Goal: Task Accomplishment & Management: Complete application form

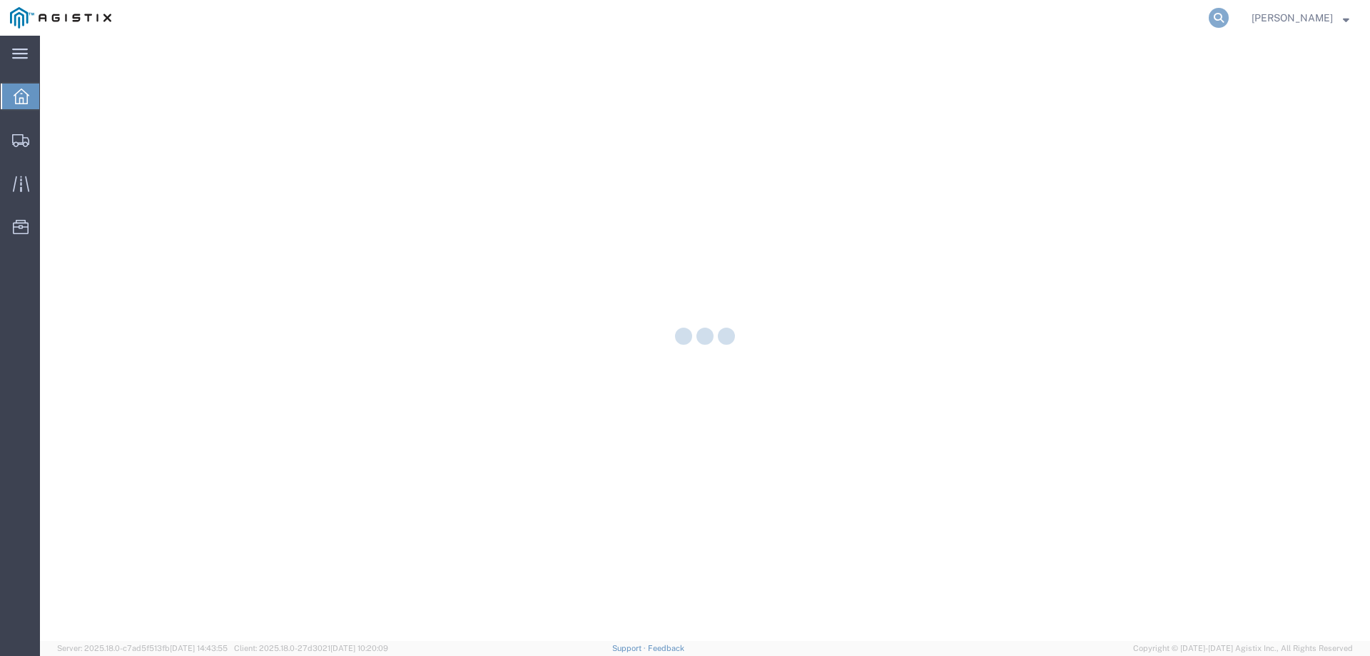
click at [1229, 24] on icon at bounding box center [1219, 18] width 20 height 20
click at [1124, 20] on input "search" at bounding box center [992, 18] width 434 height 34
paste input "56738414"
type input "56738414"
click at [955, 17] on input "56738414" at bounding box center [992, 18] width 434 height 34
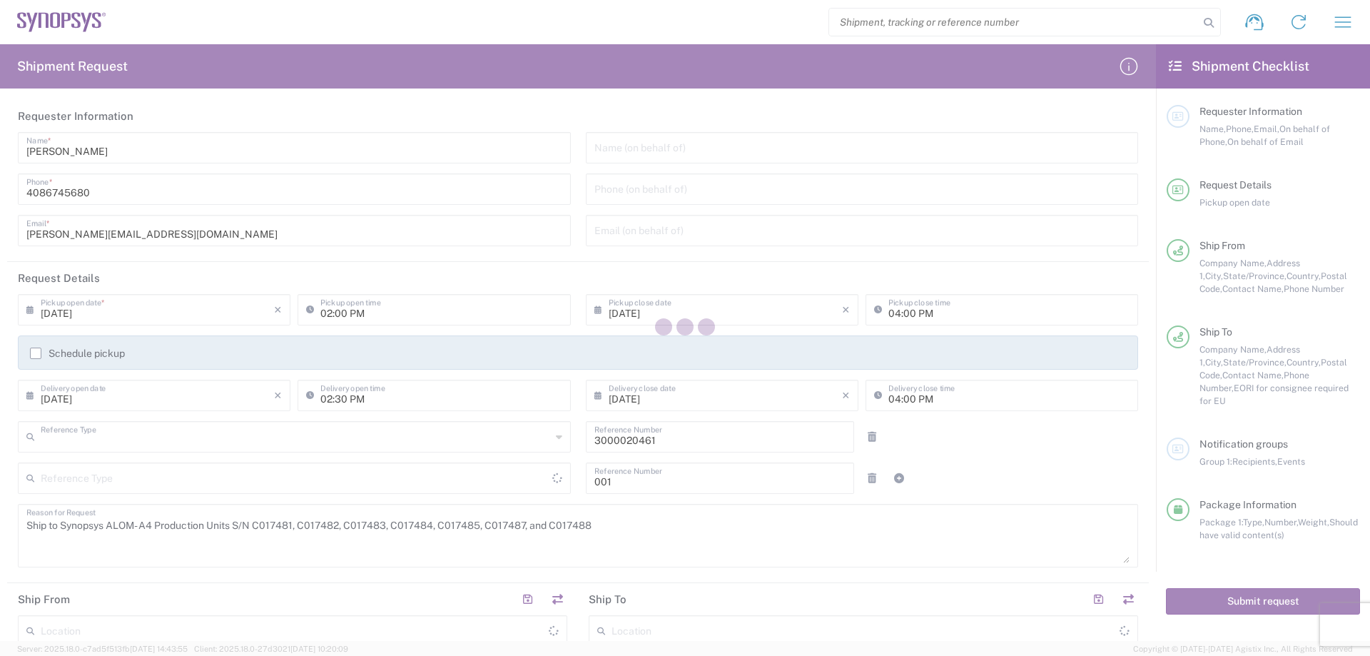
type input "Purchase Order"
type input "[US_STATE]"
type input "[GEOGRAPHIC_DATA]"
type input "Pallet(s) Standard (Not Stackable)"
type input "Department"
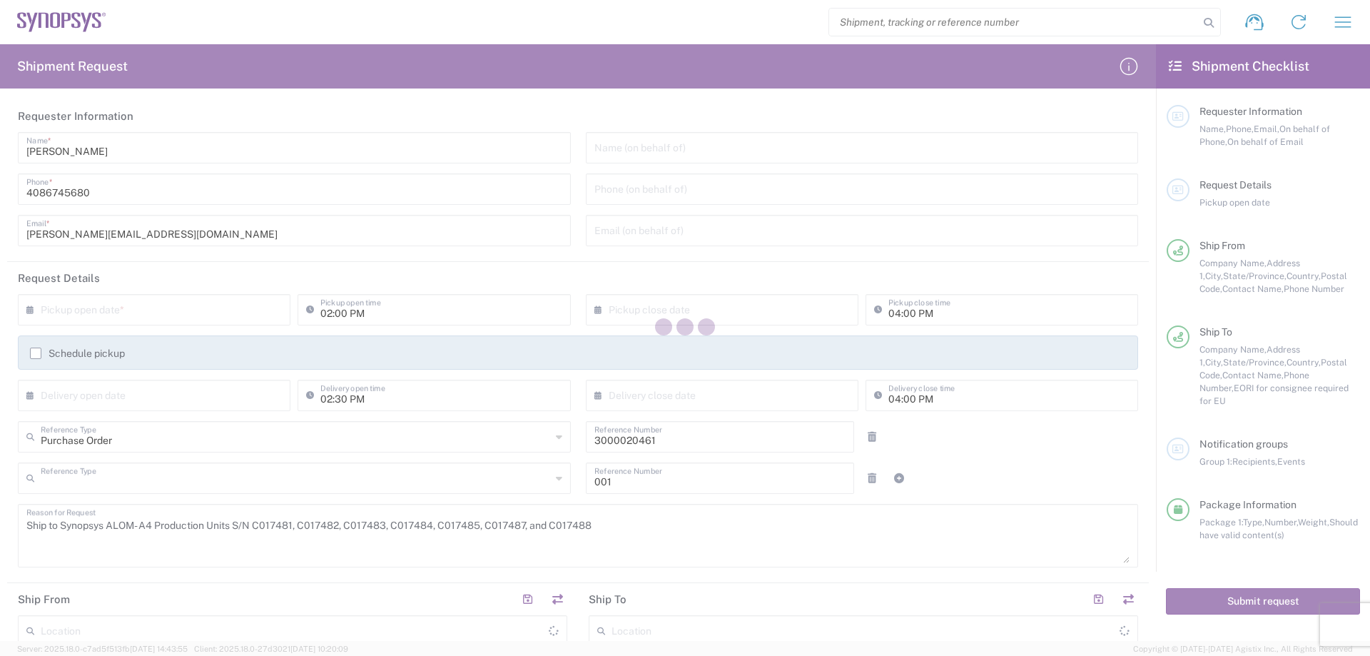
type input "California"
type input "United States"
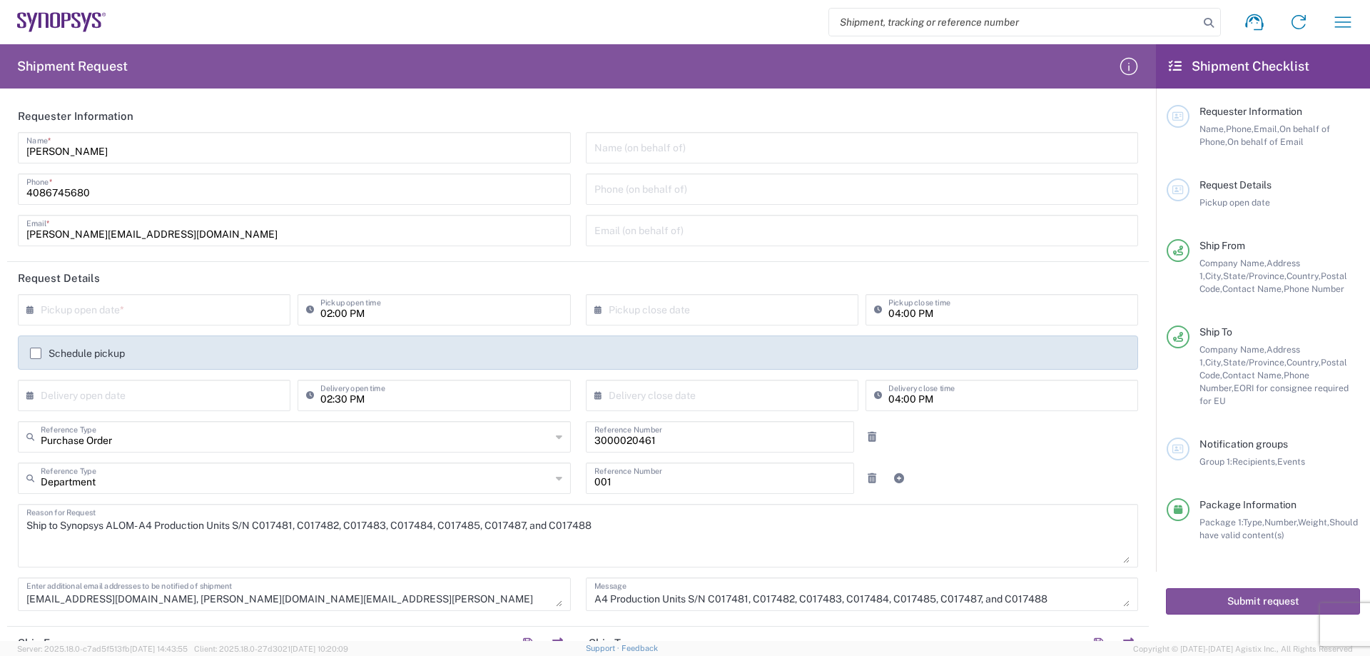
click at [938, 24] on input "search" at bounding box center [1014, 22] width 370 height 27
paste input "56738414"
type input "56738414"
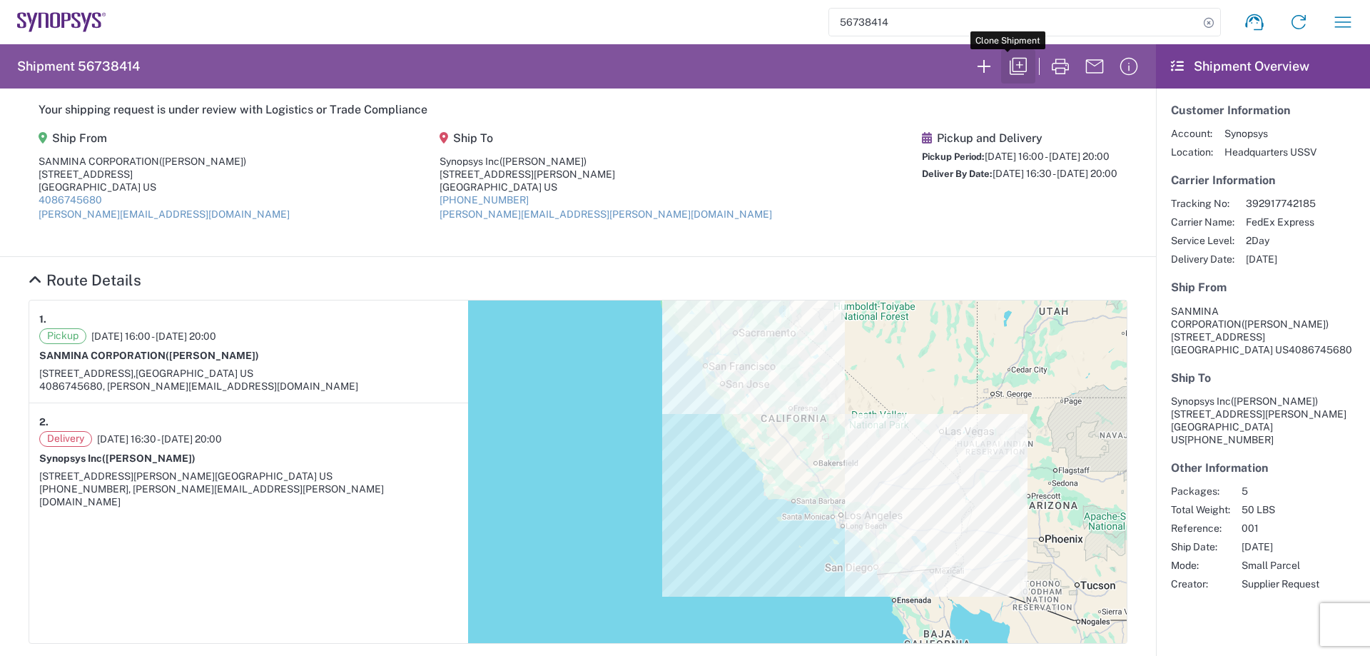
click at [1021, 64] on button "button" at bounding box center [1018, 66] width 34 height 34
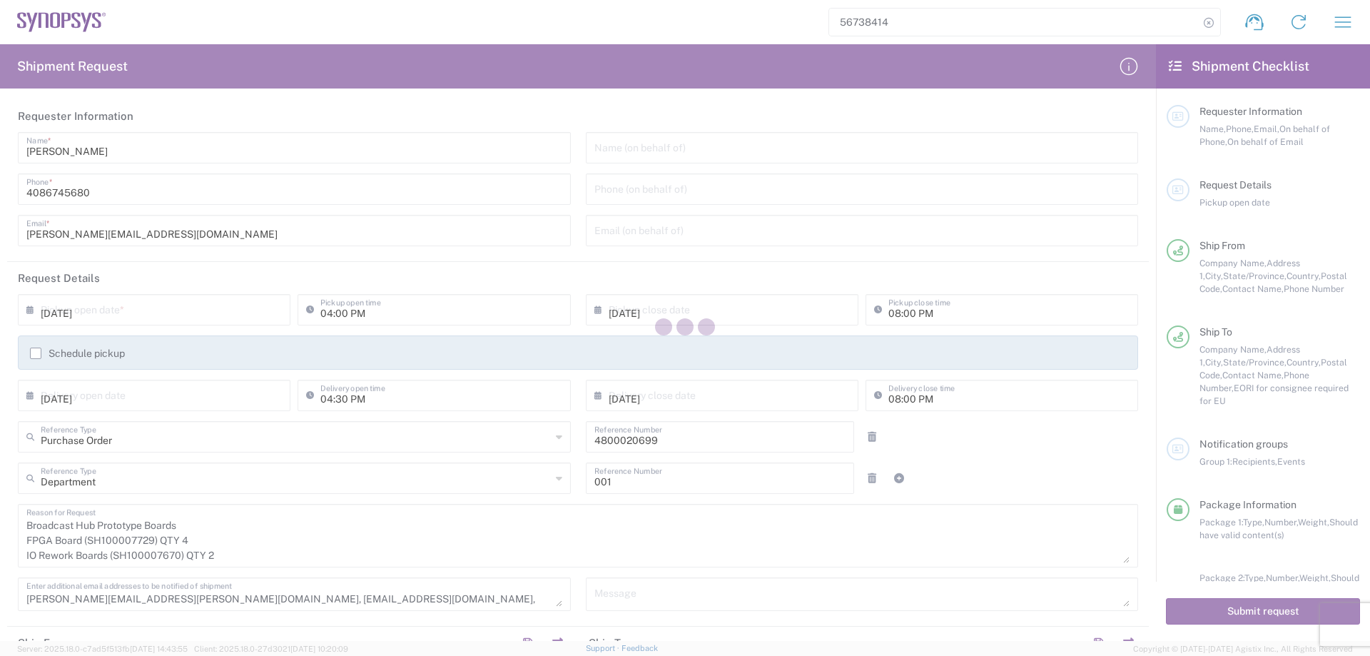
type input "California"
type input "Cardboard Box(es)"
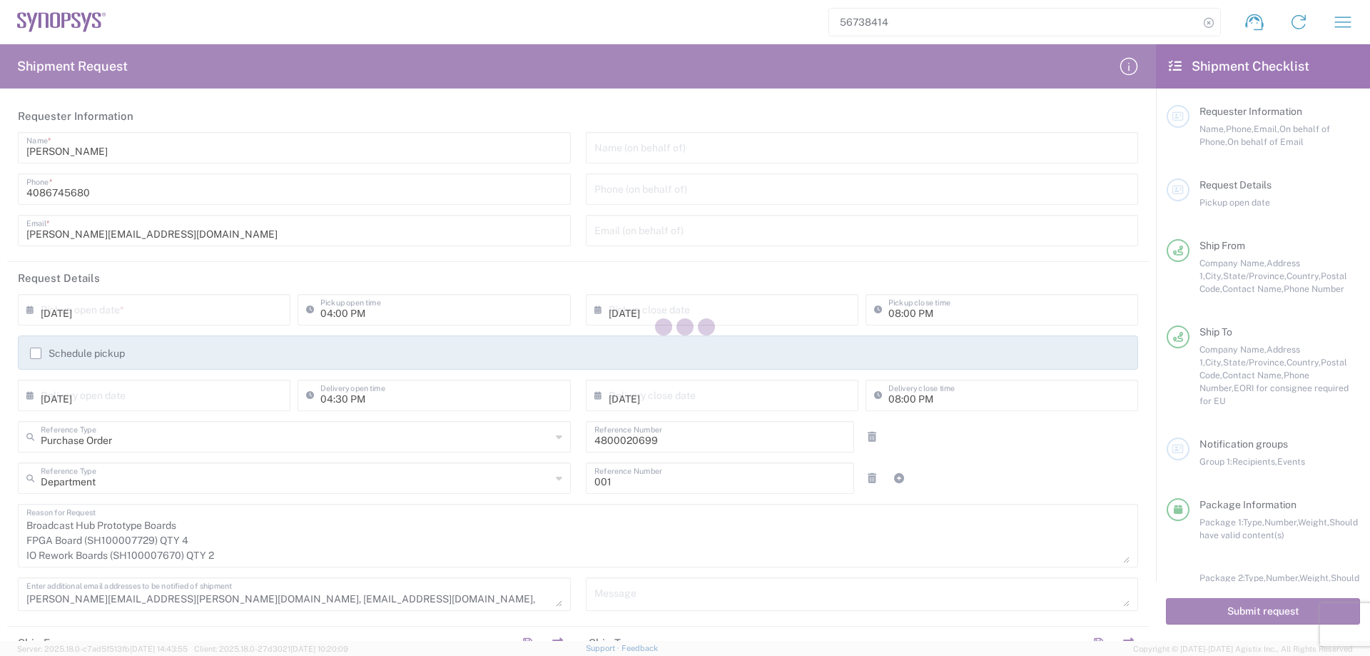
type input "Cardboard Box(es)"
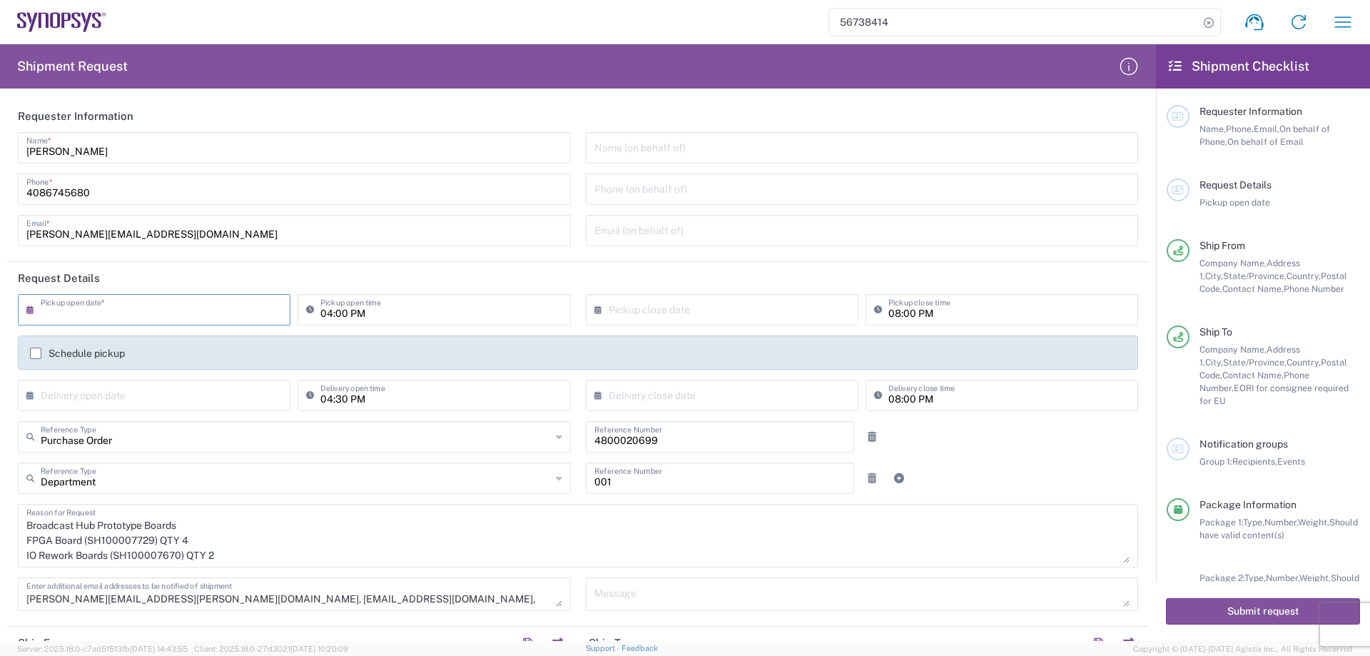
click at [226, 313] on input "text" at bounding box center [157, 308] width 233 height 25
click at [113, 399] on span "8" at bounding box center [114, 398] width 21 height 20
type input "09/08/2025"
click at [56, 385] on input "text" at bounding box center [157, 394] width 233 height 25
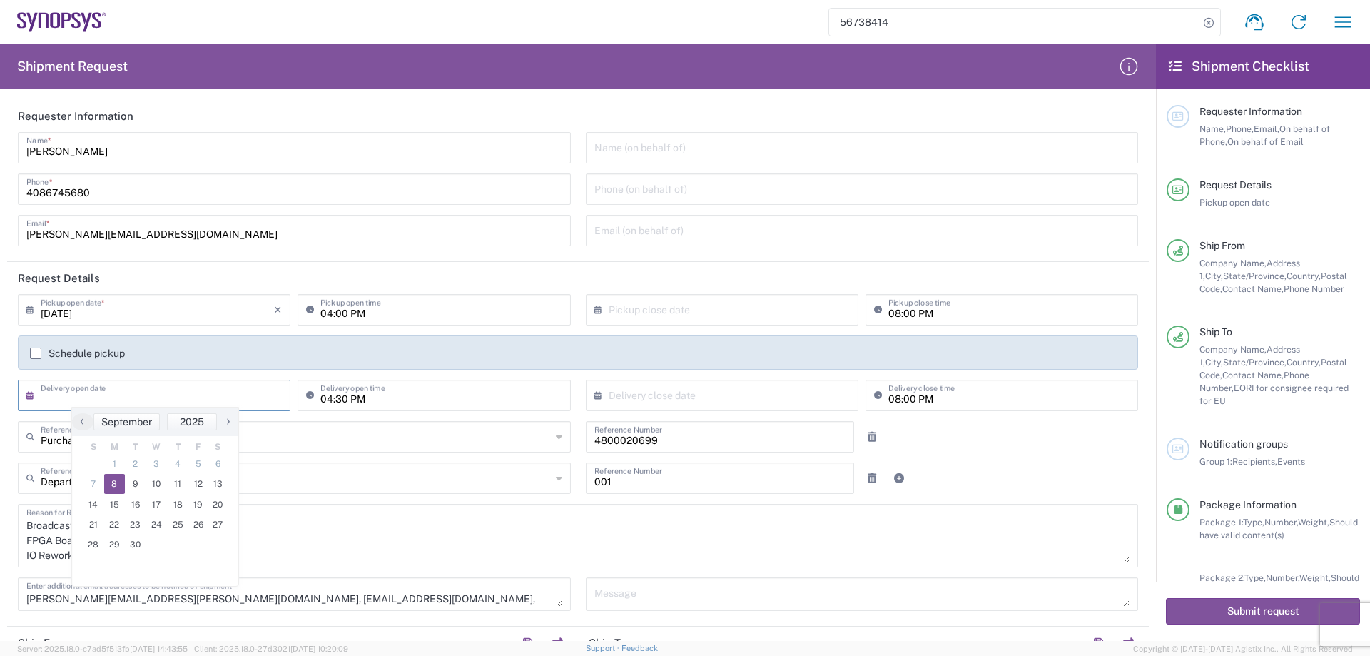
click at [118, 479] on span "8" at bounding box center [114, 484] width 21 height 20
type input "09/08/2025"
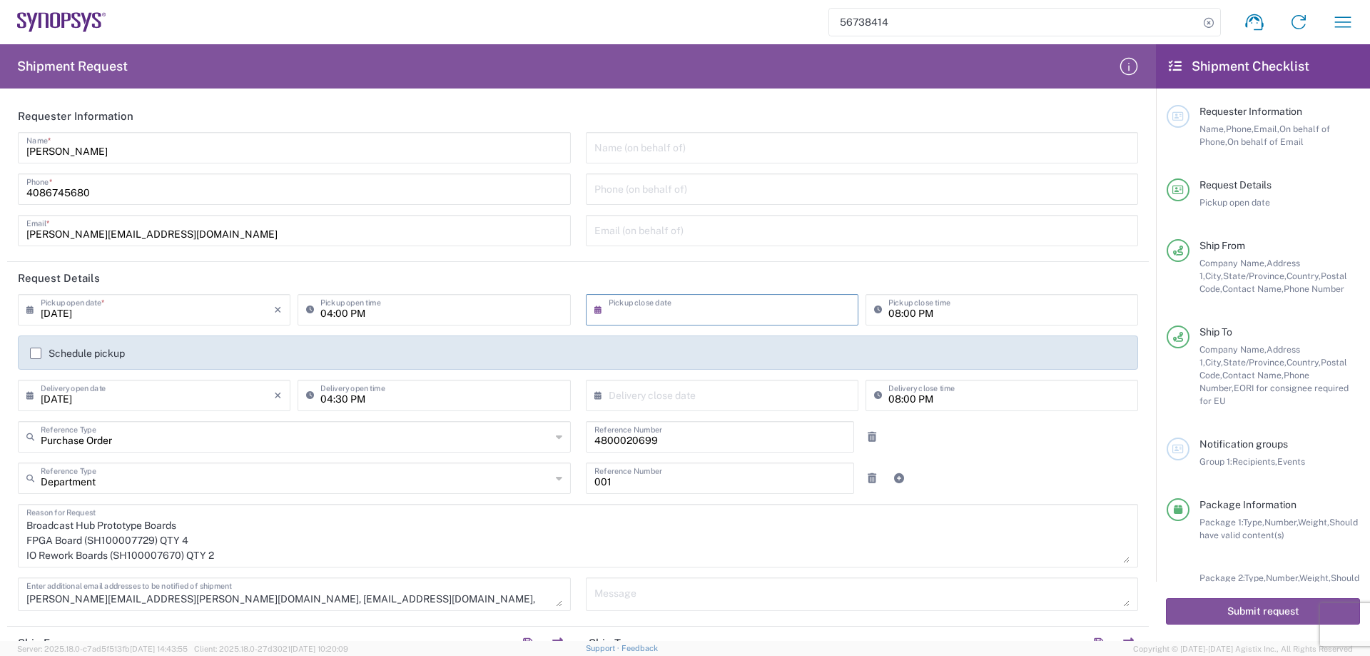
click at [639, 315] on input "text" at bounding box center [725, 308] width 233 height 25
click at [677, 402] on span "8" at bounding box center [677, 398] width 21 height 20
type input "09/08/2025"
click at [682, 388] on input "text" at bounding box center [725, 394] width 233 height 25
click at [667, 489] on span "8" at bounding box center [677, 484] width 21 height 20
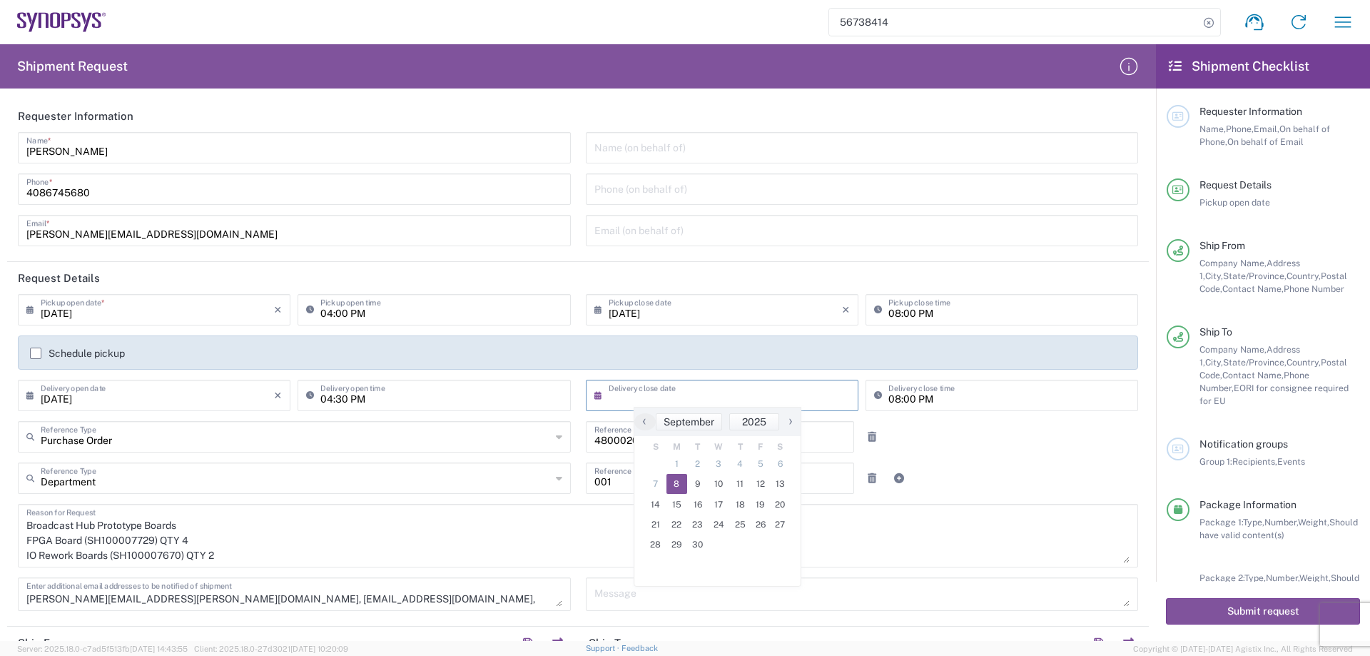
type input "09/08/2025"
click at [643, 450] on div "4800020699 Reference Number" at bounding box center [720, 436] width 269 height 31
drag, startPoint x: 643, startPoint y: 450, endPoint x: 640, endPoint y: 437, distance: 13.2
click at [640, 440] on div "4800020699 Reference Number" at bounding box center [720, 436] width 269 height 31
click at [640, 437] on input "4800020699" at bounding box center [720, 435] width 252 height 25
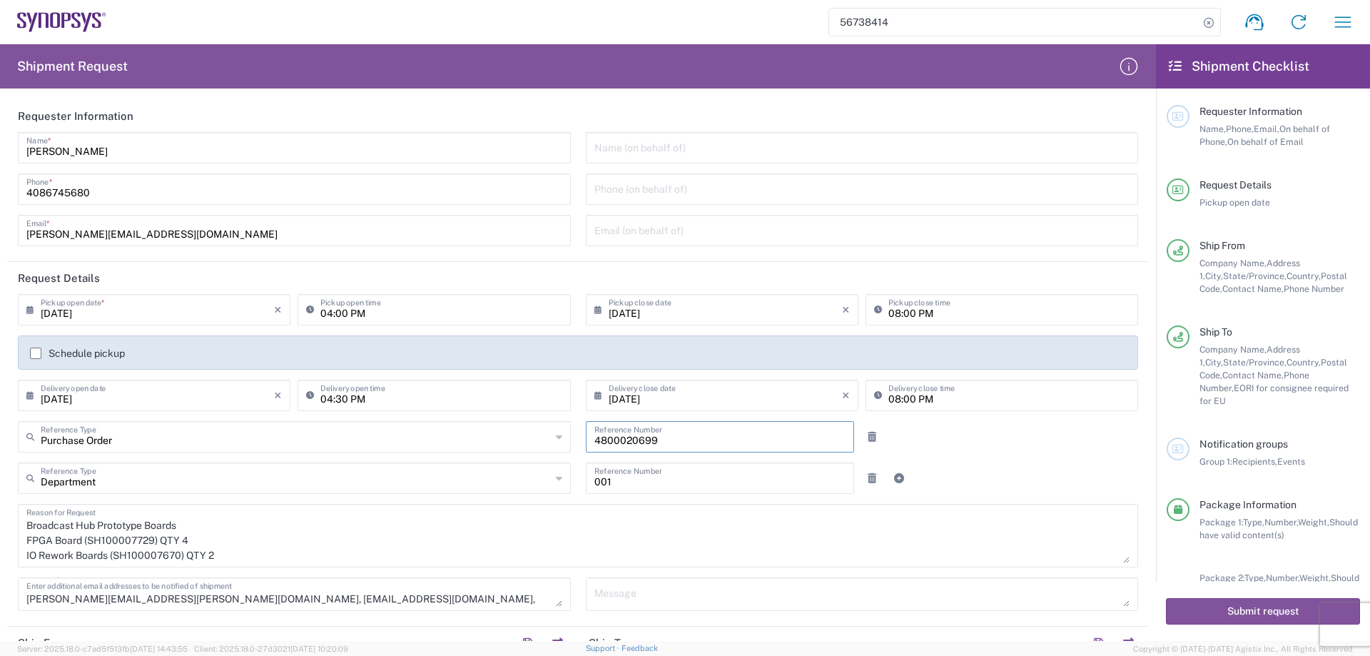
click at [640, 437] on input "4800020699" at bounding box center [720, 435] width 252 height 25
paste input "2654"
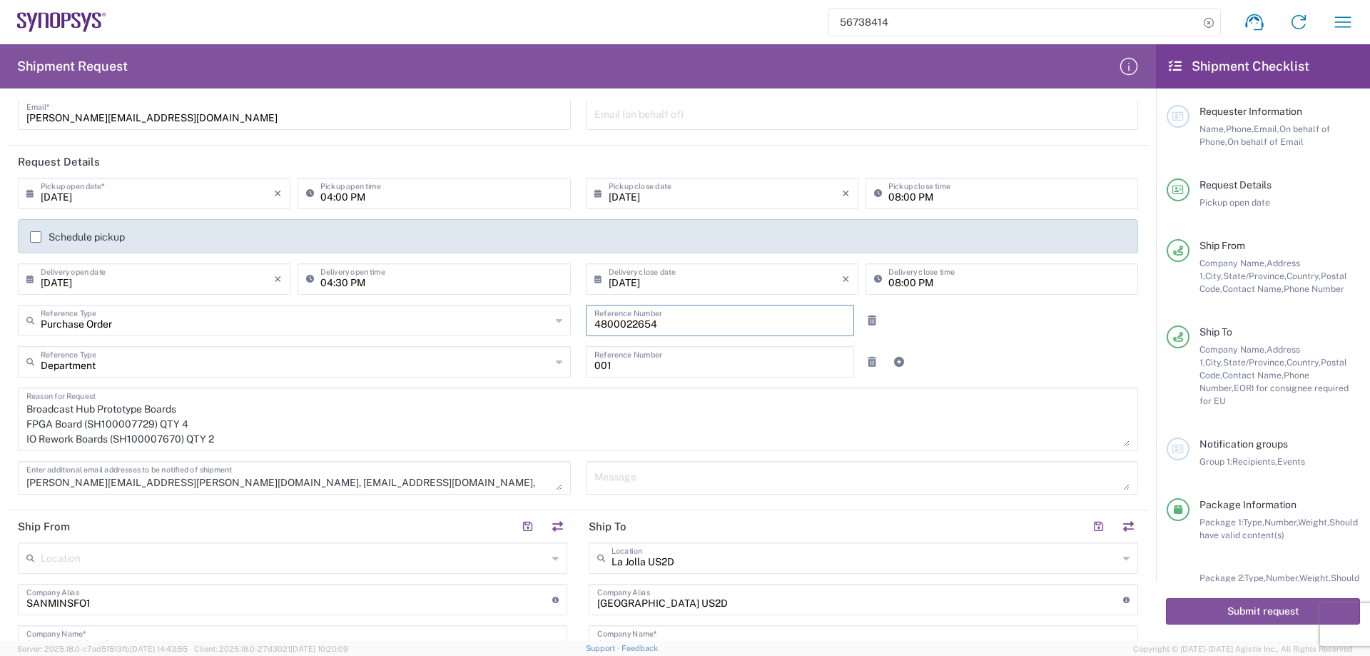
scroll to position [143, 0]
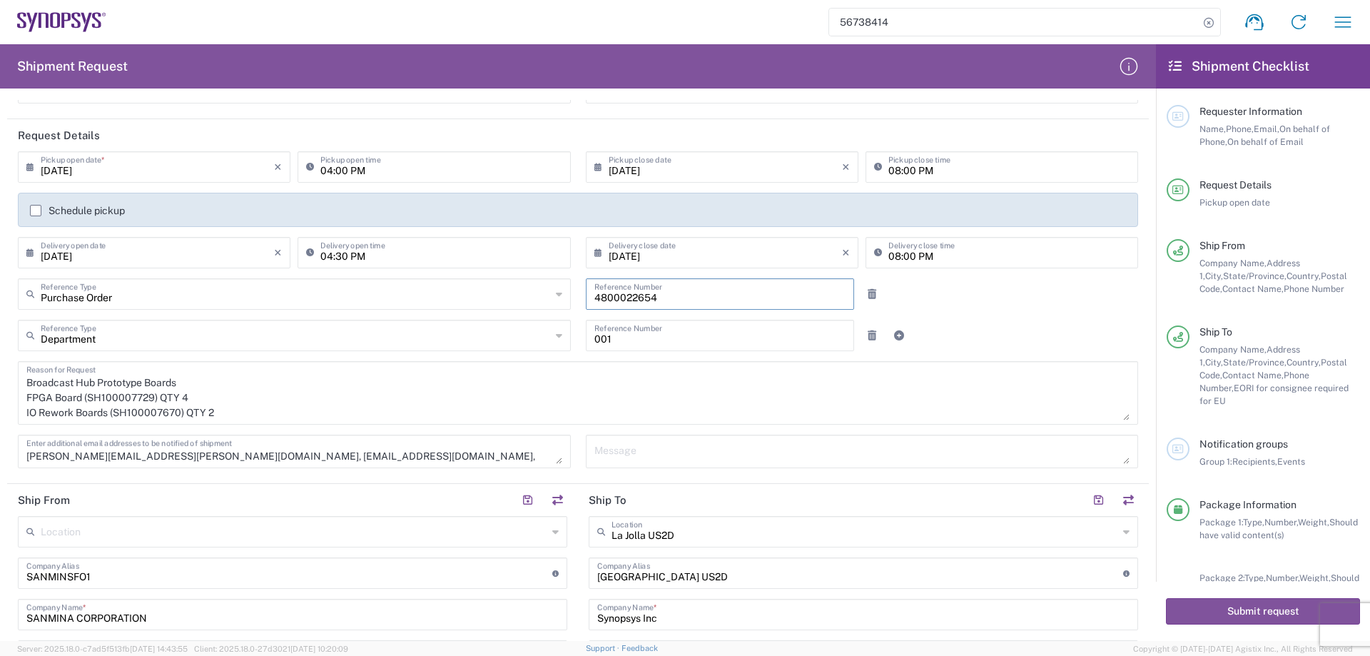
type input "4800022654"
click at [56, 383] on textarea "Broadcast Hub Prototype Boards FPGA Board (SH100007729) QTY 4 IO Rework Boards …" at bounding box center [577, 392] width 1103 height 55
drag, startPoint x: 50, startPoint y: 392, endPoint x: 14, endPoint y: 392, distance: 35.7
click at [14, 392] on div "Data Hub Prototype Boards FPGA Board (SH100007729) QTY 4 IO Rework Boards (SH10…" at bounding box center [578, 398] width 1135 height 74
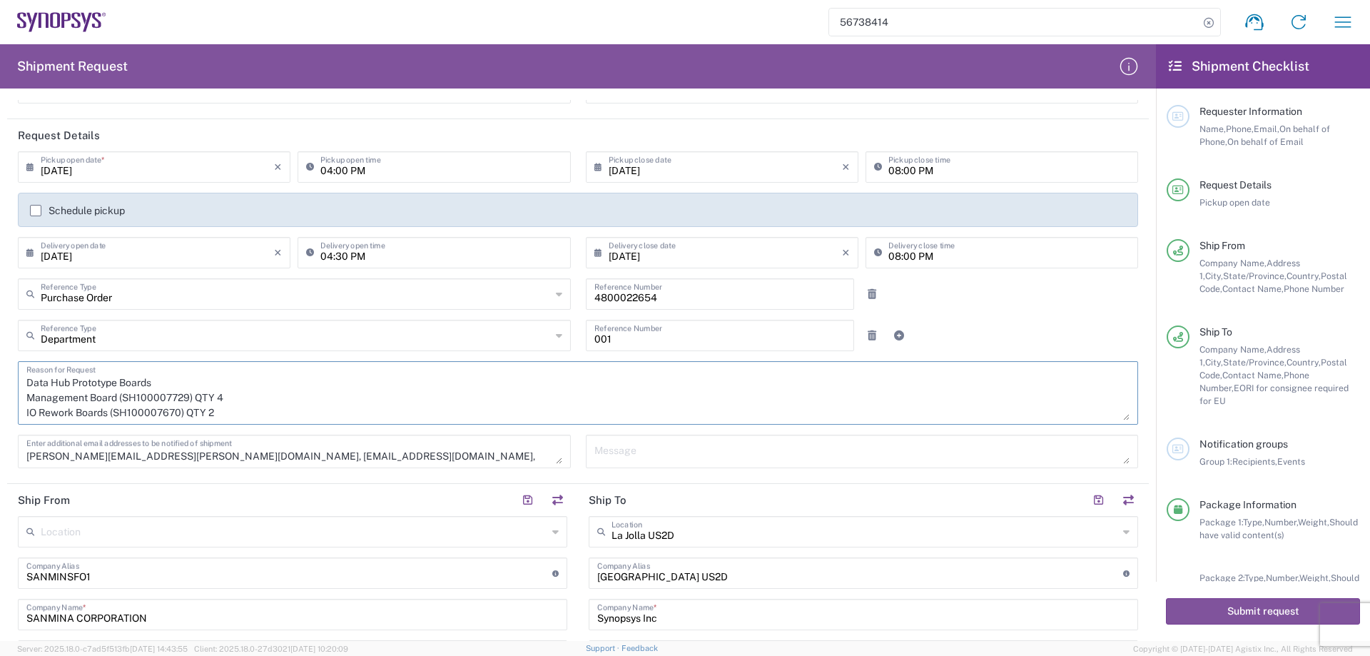
click at [188, 402] on textarea "Data Hub Prototype Boards Management Board (SH100007729) QTY 4 IO Rework Boards…" at bounding box center [577, 392] width 1103 height 55
click at [272, 398] on textarea "Data Hub Prototype Boards Management Board (SH100007648) QTY 4 IO Rework Boards…" at bounding box center [577, 392] width 1103 height 55
drag, startPoint x: 246, startPoint y: 420, endPoint x: 7, endPoint y: 411, distance: 239.2
click at [7, 411] on main "09/08/2025 × Pickup open date * Cancel Apply 04:00 PM Pickup open time 09/08/20…" at bounding box center [578, 314] width 1142 height 327
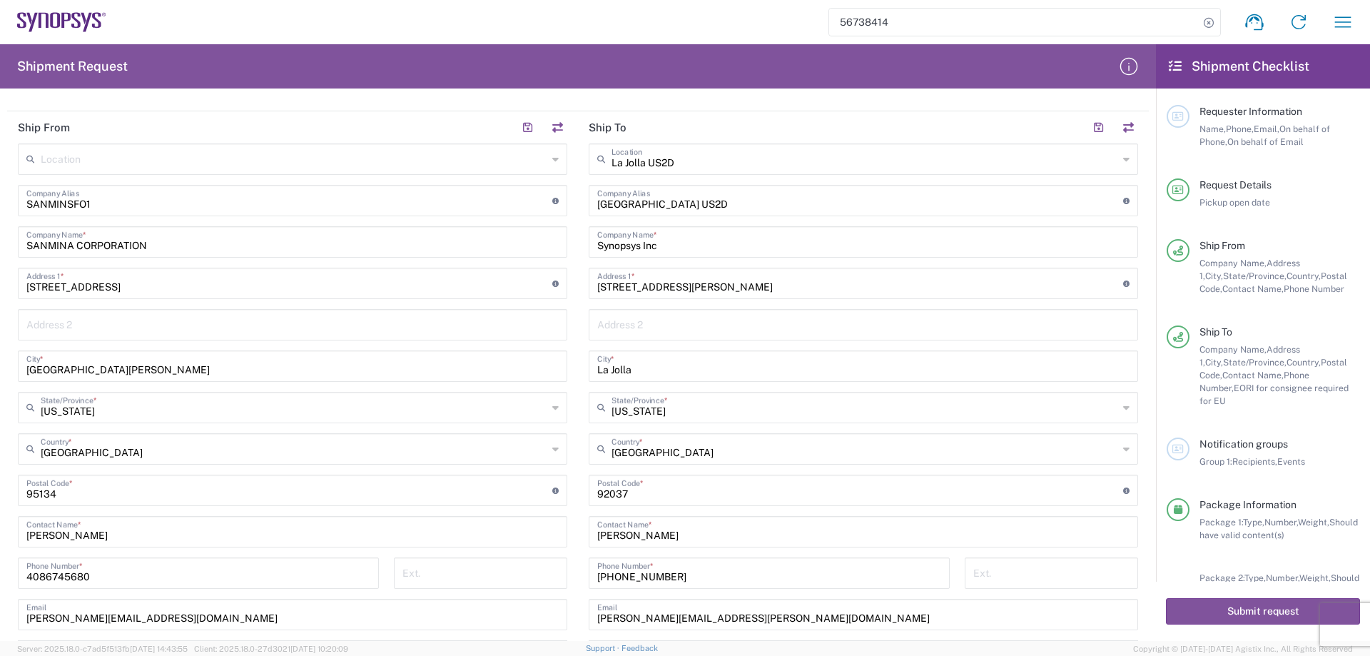
scroll to position [523, 0]
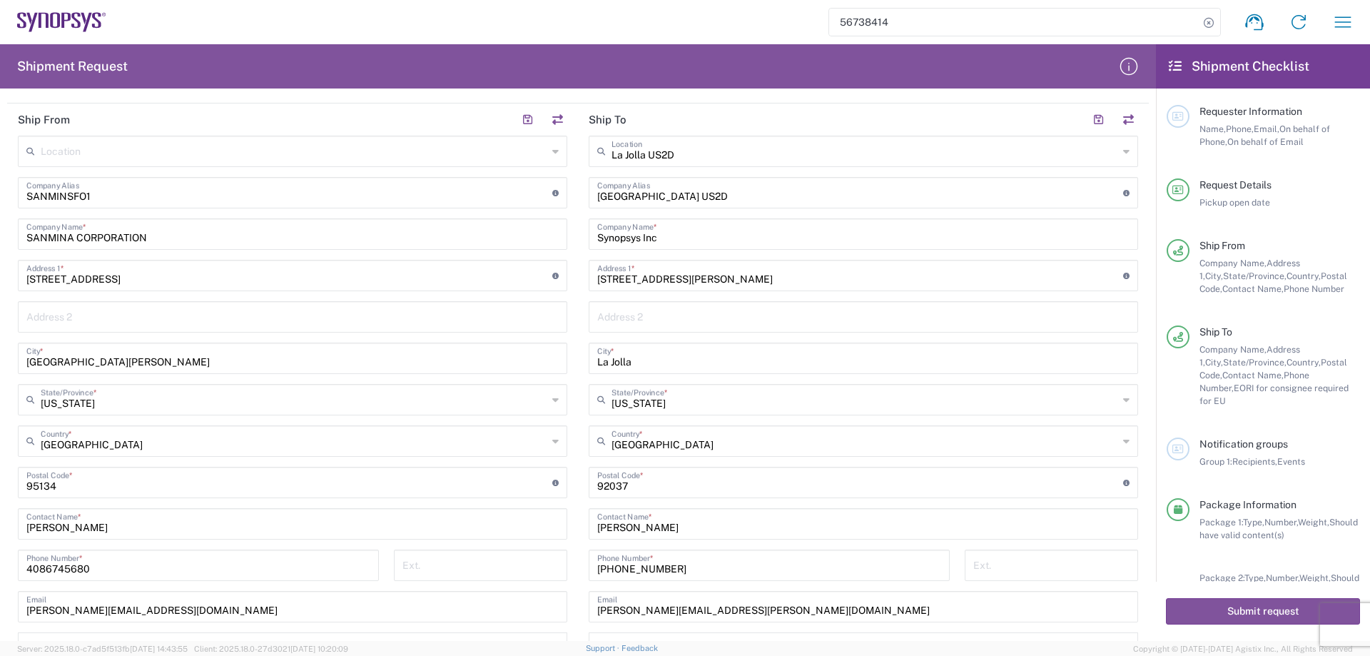
type textarea "Data Hub Prototype Boards Management Board (SH100007648) QTY 10"
click at [662, 531] on input "Neal Palmer" at bounding box center [863, 522] width 532 height 25
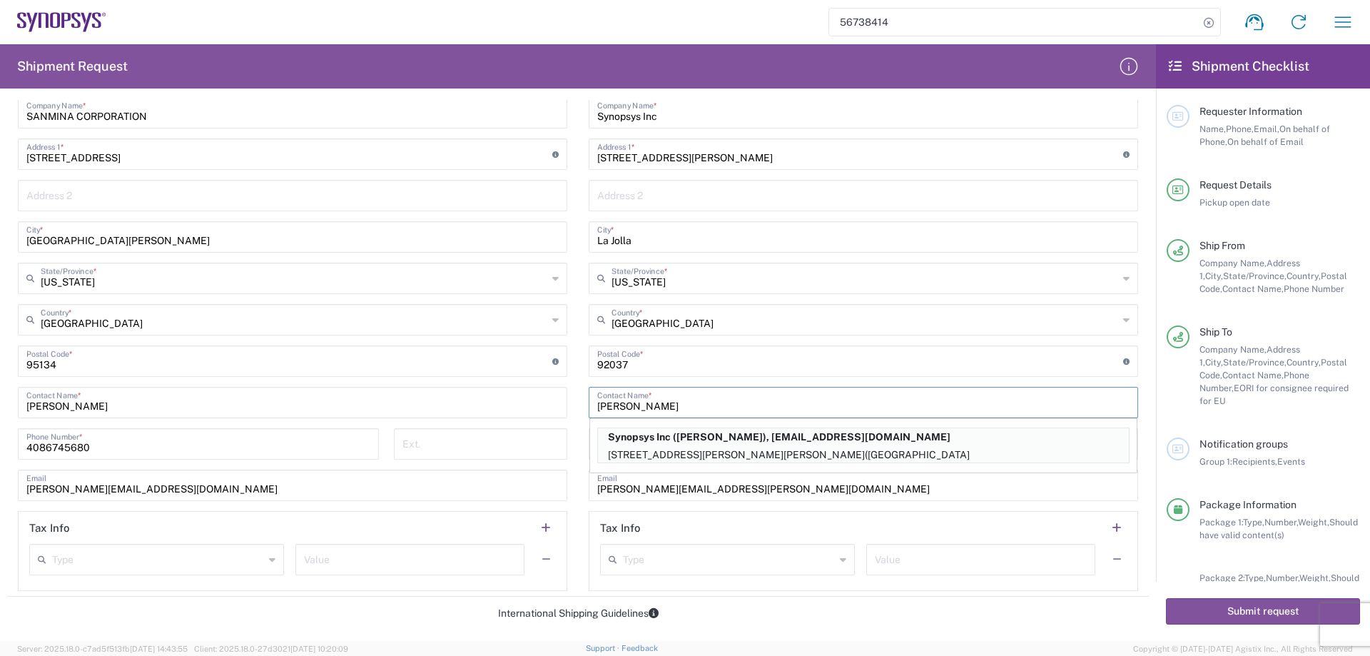
scroll to position [666, 0]
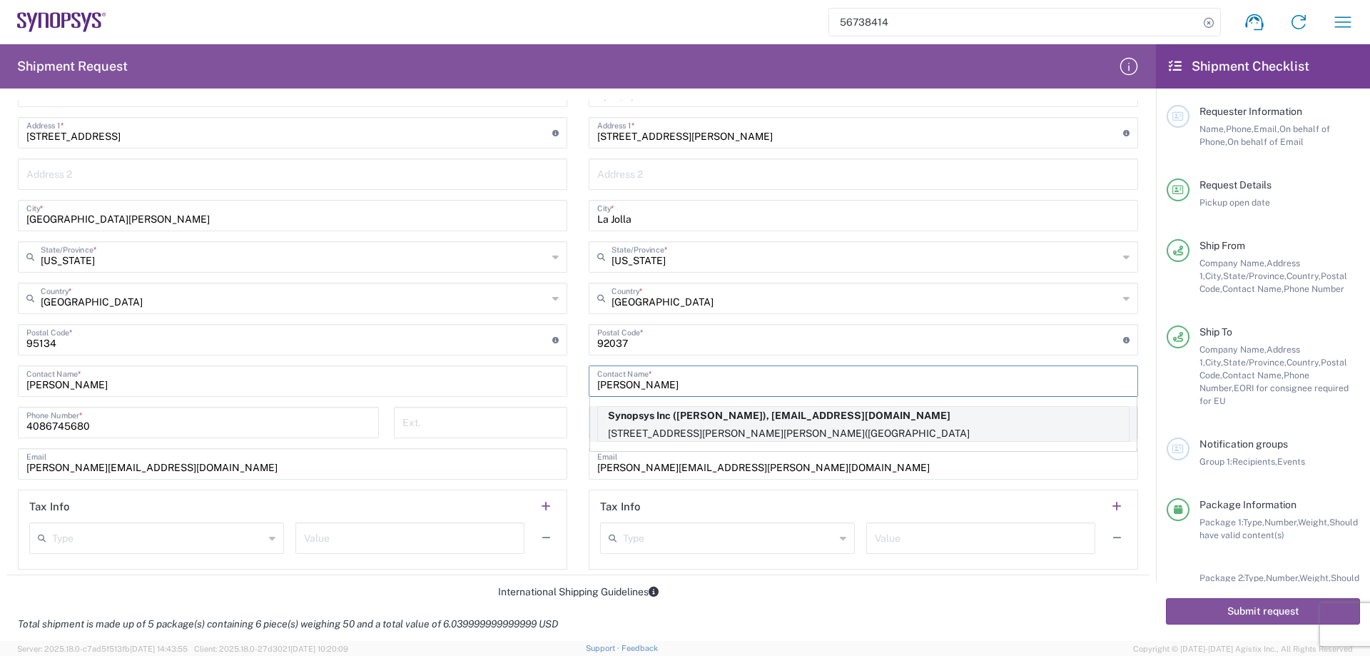
type input "Neal Harder"
click at [729, 430] on p "7469 Draper Ave7469 Draper AveLa Jolla, Taoyuan City 32063, Taiwan(R.O.C.), CA …" at bounding box center [863, 434] width 531 height 18
type input "7469 Draper Ave7469 Draper AveLa Jolla"
type input "Taoyuan City 32063, Taiwan(R.O.C.)"
type input "CA 92037"
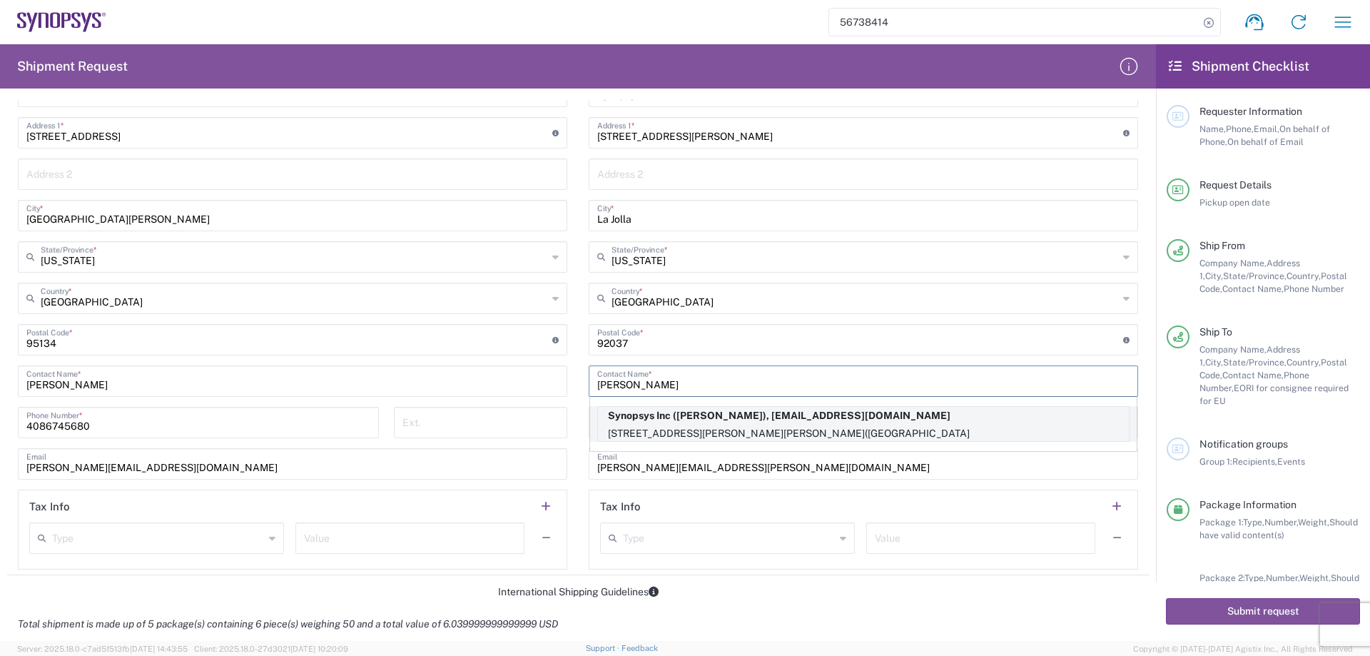
type input "6505845000"
type input "harder@synopsys.com"
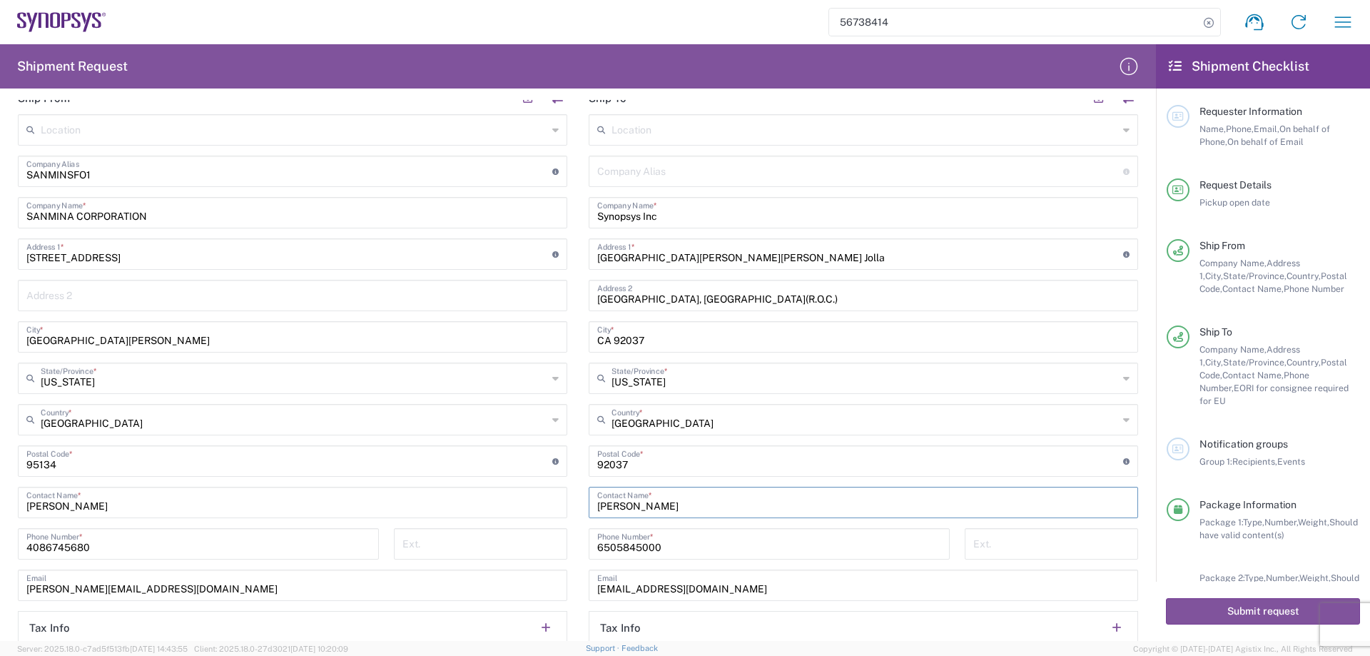
scroll to position [523, 0]
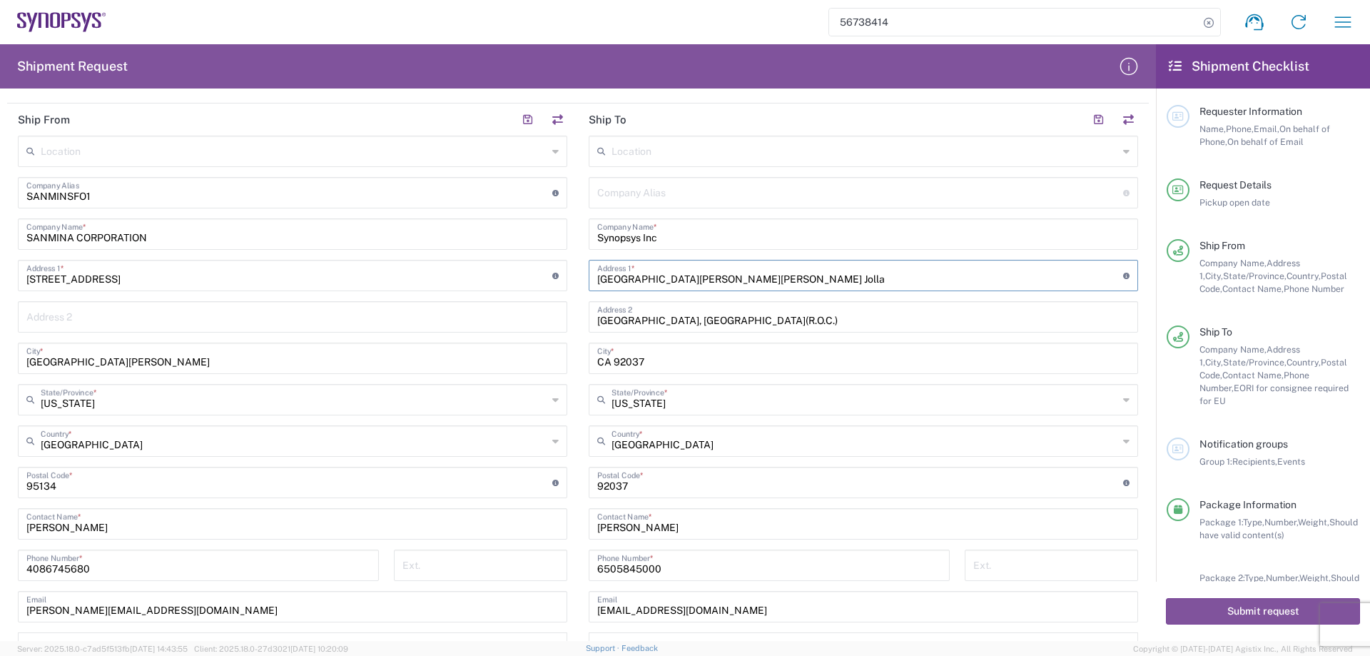
drag, startPoint x: 814, startPoint y: 279, endPoint x: 670, endPoint y: 287, distance: 143.7
click at [670, 287] on div "7469 Draper Ave7469 Draper AveLa Jolla Address 1 * For cross streets use street…" at bounding box center [863, 275] width 549 height 31
click at [789, 151] on input "text" at bounding box center [865, 150] width 507 height 25
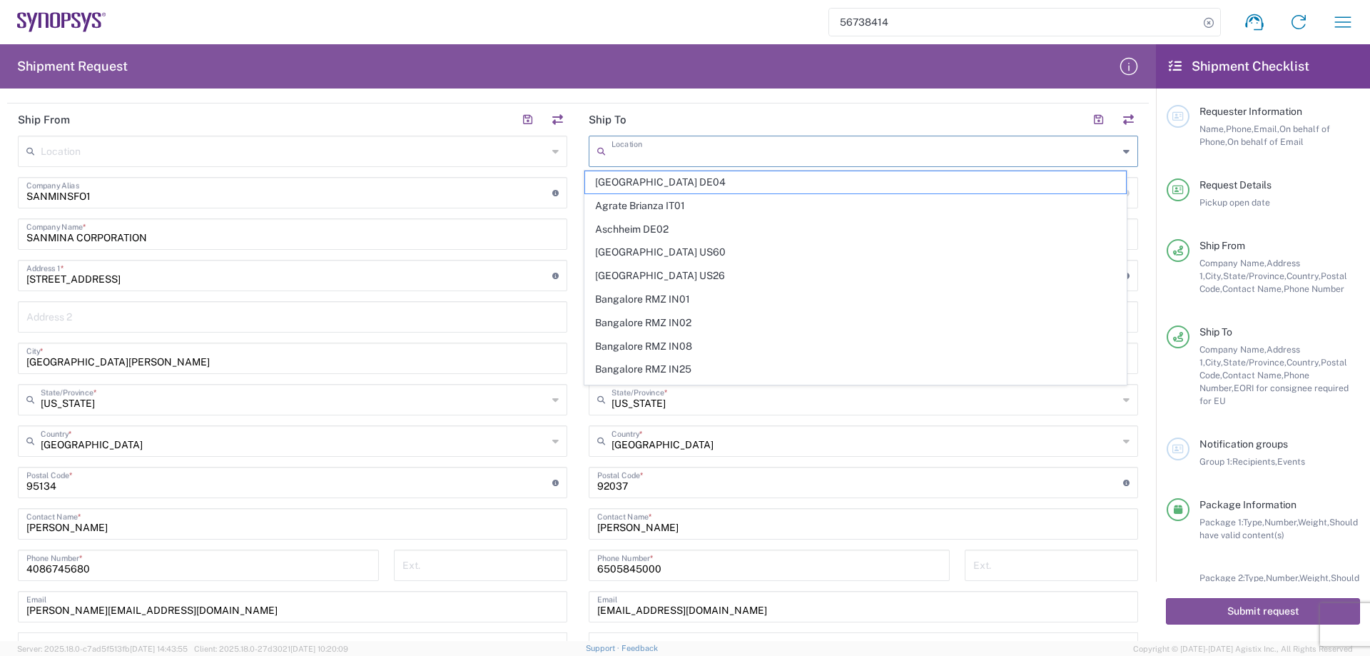
type input "a"
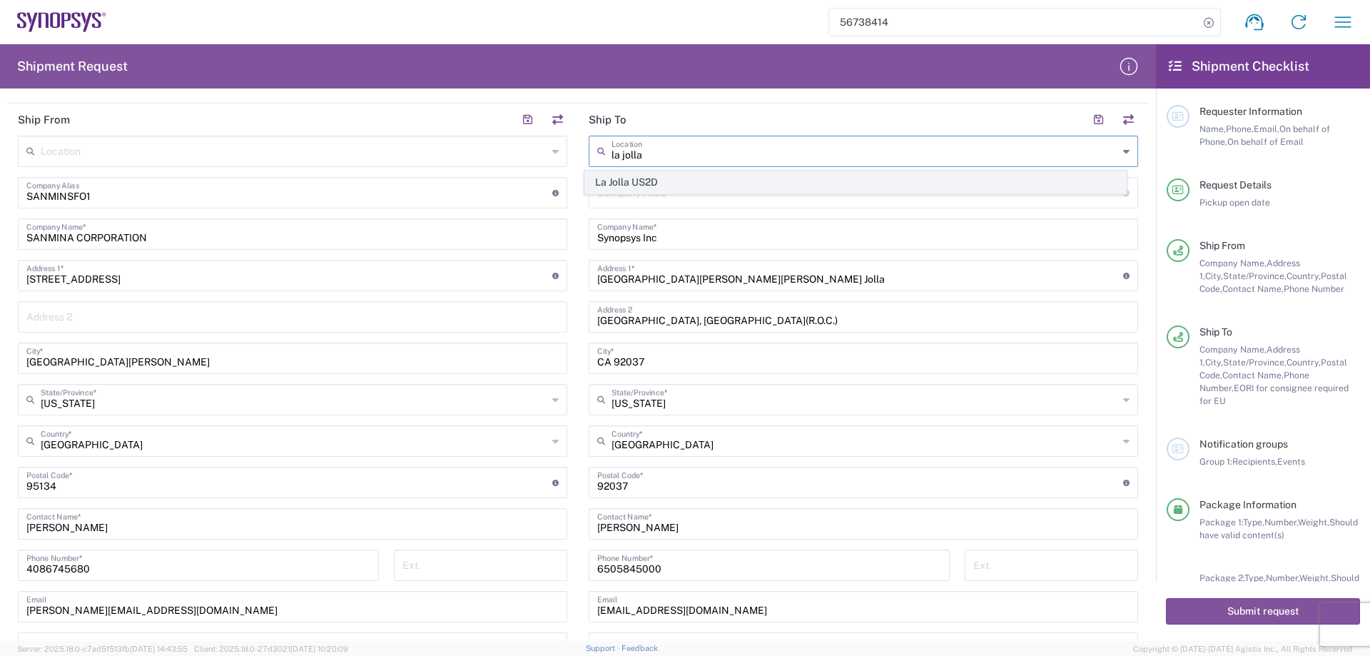
click at [773, 189] on span "La Jolla US2D" at bounding box center [856, 182] width 542 height 22
type input "La Jolla US2D"
type input "7469 Draper Ave"
type input "La Jolla"
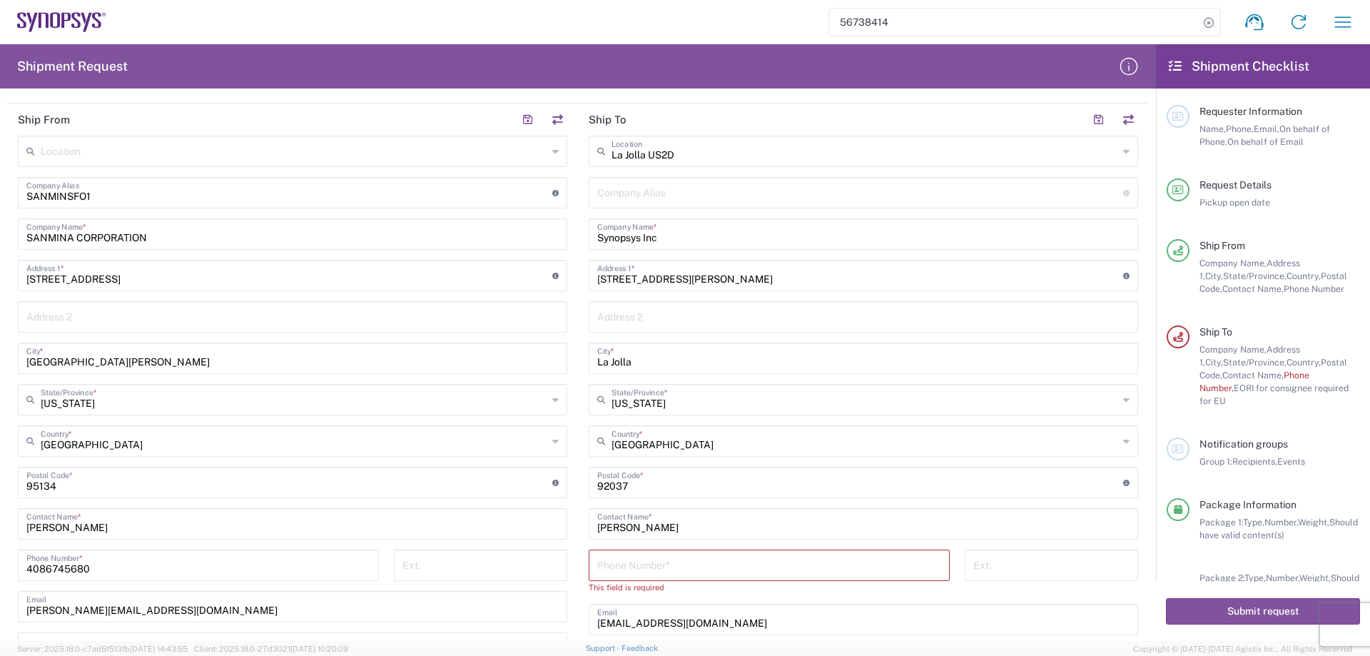
scroll to position [571, 0]
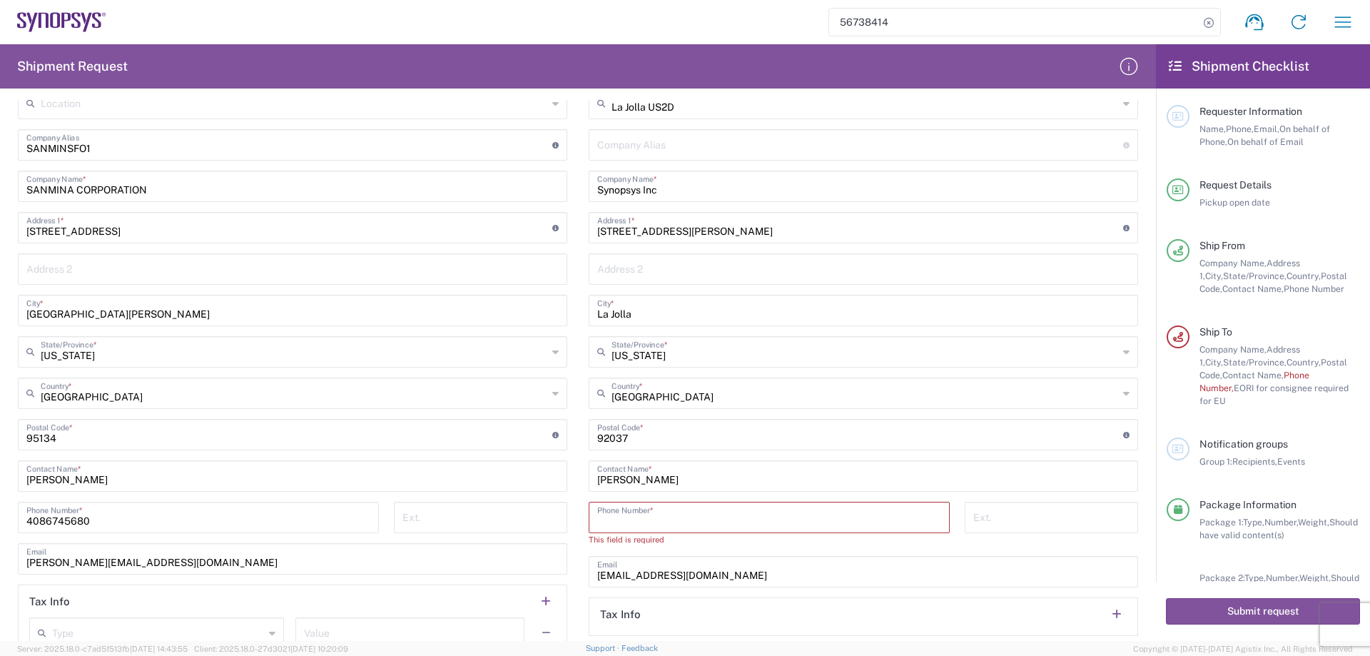
click at [676, 516] on input "tel" at bounding box center [769, 516] width 344 height 25
paste input "(650) 584-5000"
type input "(650) 584-5000"
click at [998, 523] on input "tel" at bounding box center [1051, 516] width 156 height 25
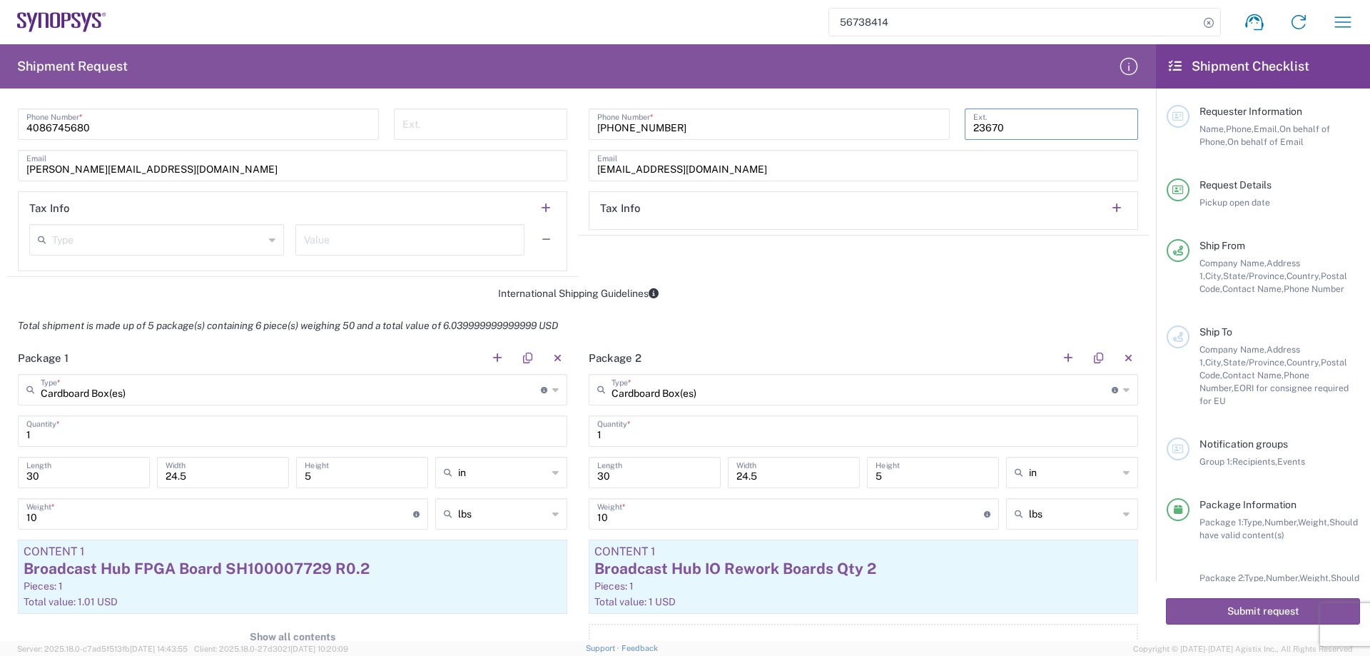
scroll to position [1047, 0]
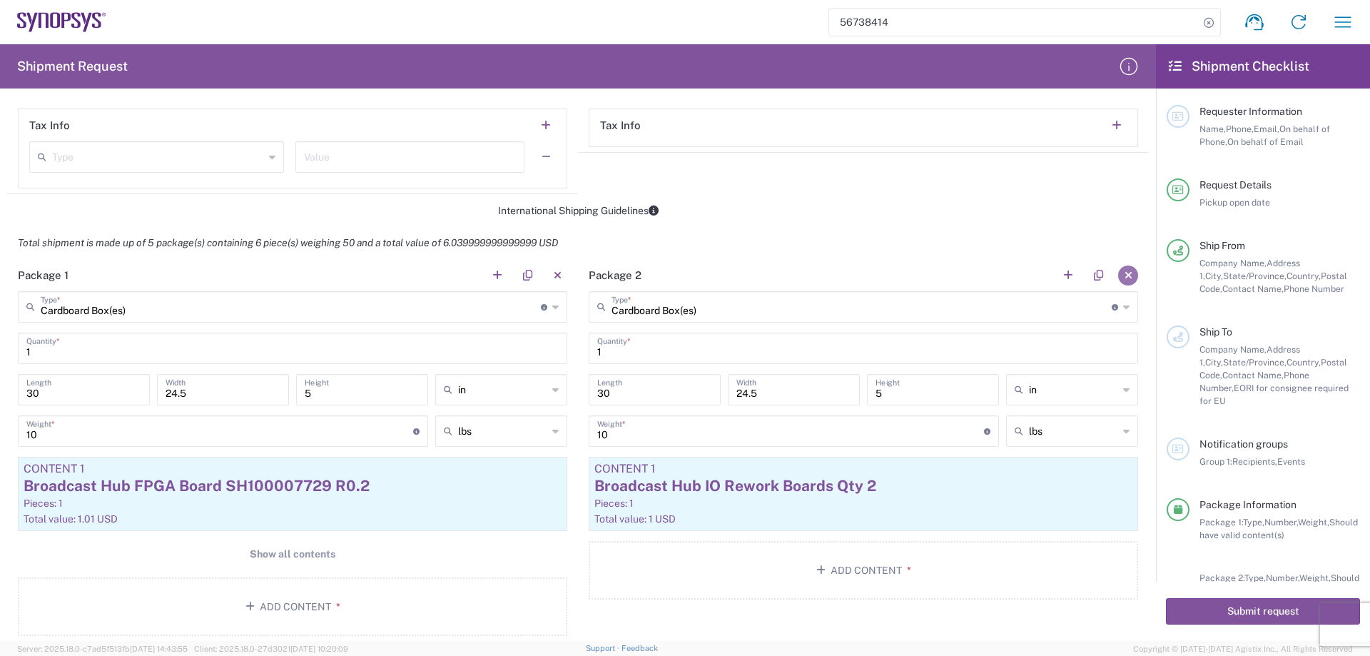
type input "23670"
click at [1119, 275] on button "button" at bounding box center [1128, 275] width 20 height 20
click at [72, 348] on input "1" at bounding box center [292, 347] width 532 height 25
click at [97, 396] on input "30" at bounding box center [83, 388] width 115 height 25
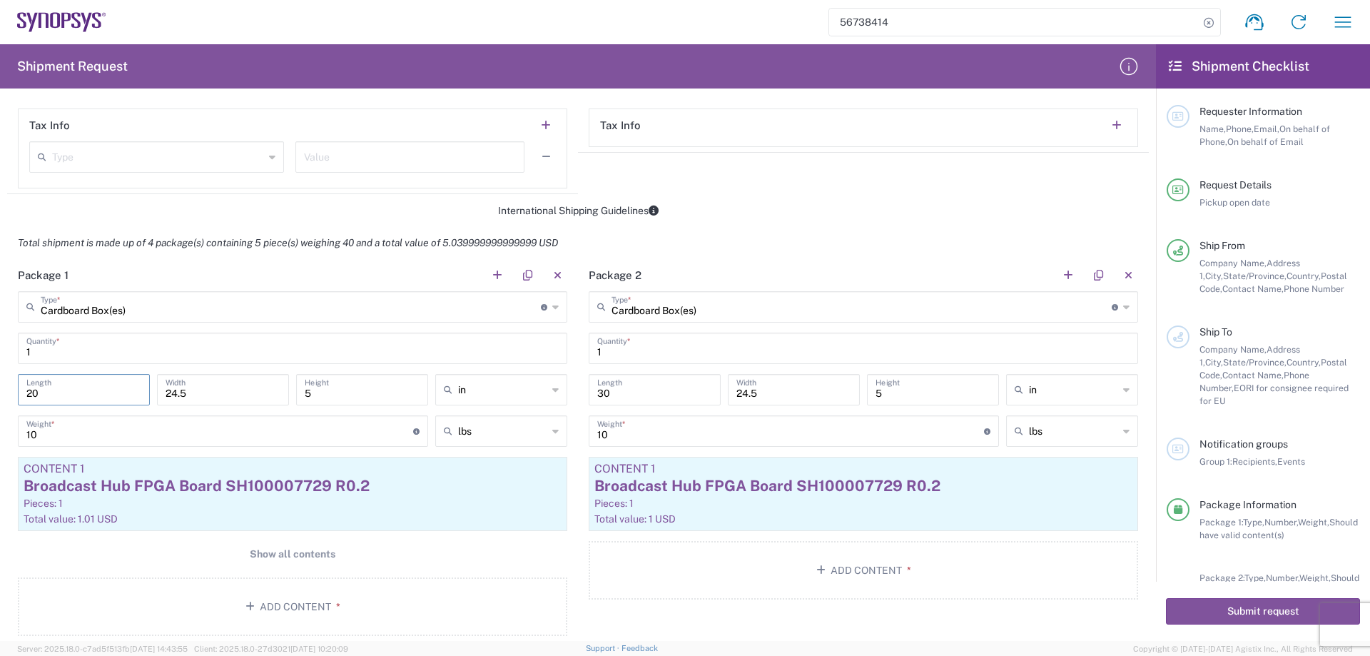
type input "20"
click at [218, 385] on input "24.5" at bounding box center [223, 388] width 115 height 25
type input "12"
click at [332, 395] on input "5" at bounding box center [362, 388] width 115 height 25
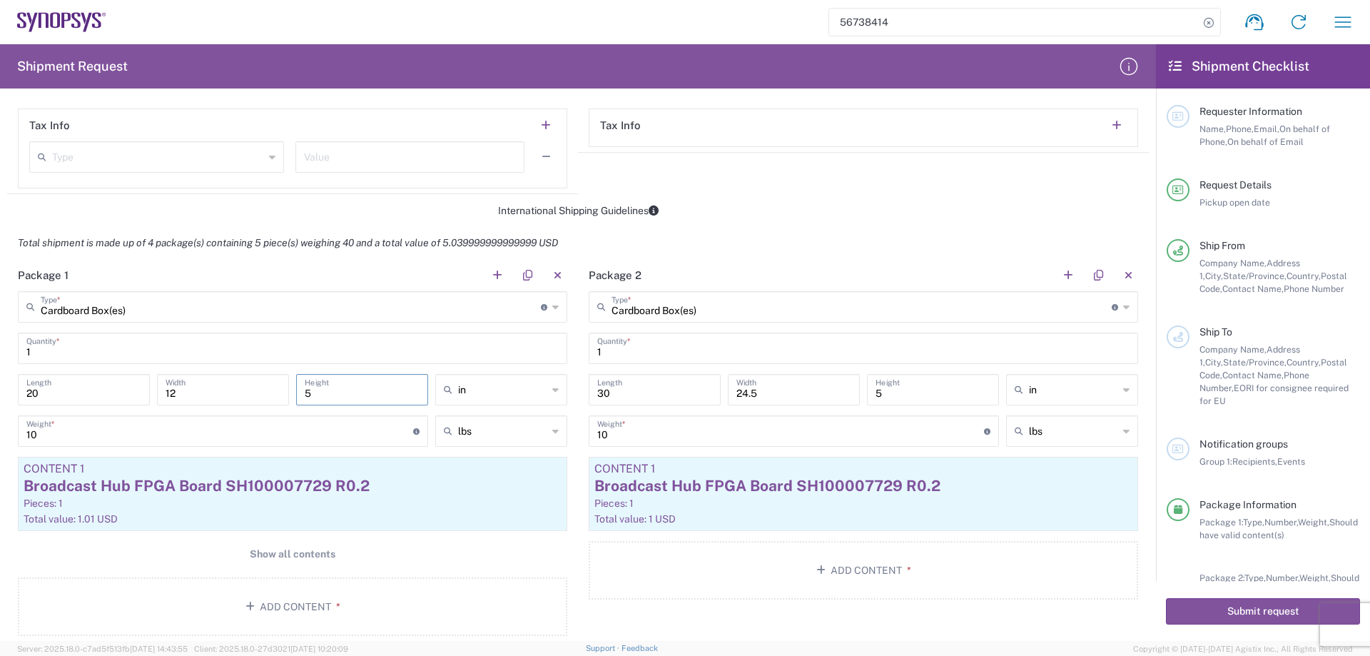
click at [332, 395] on input "5" at bounding box center [362, 388] width 115 height 25
type input "12"
click at [246, 497] on div "Pieces: 1" at bounding box center [293, 503] width 538 height 13
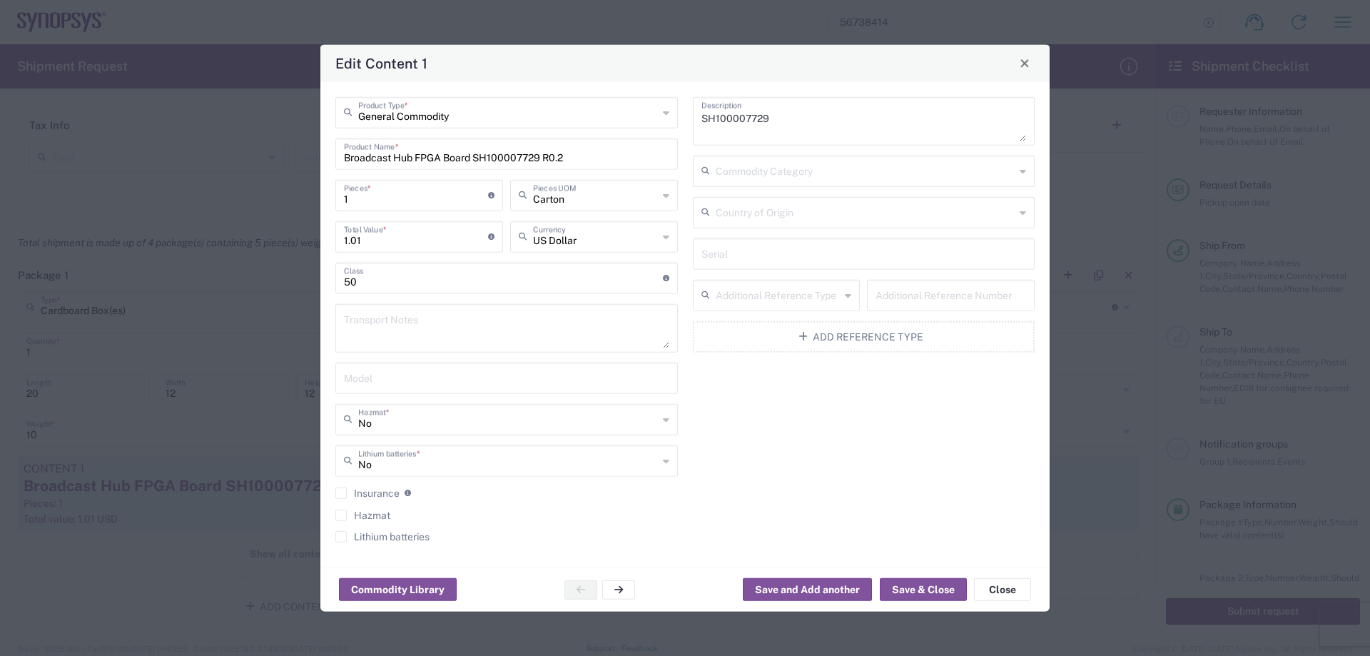
click at [369, 160] on input "Broadcast Hub FPGA Board SH100007729 R0.2" at bounding box center [506, 152] width 325 height 25
click at [408, 153] on input "Data Hub FPGA Board SH100007729 R0.2" at bounding box center [501, 152] width 315 height 25
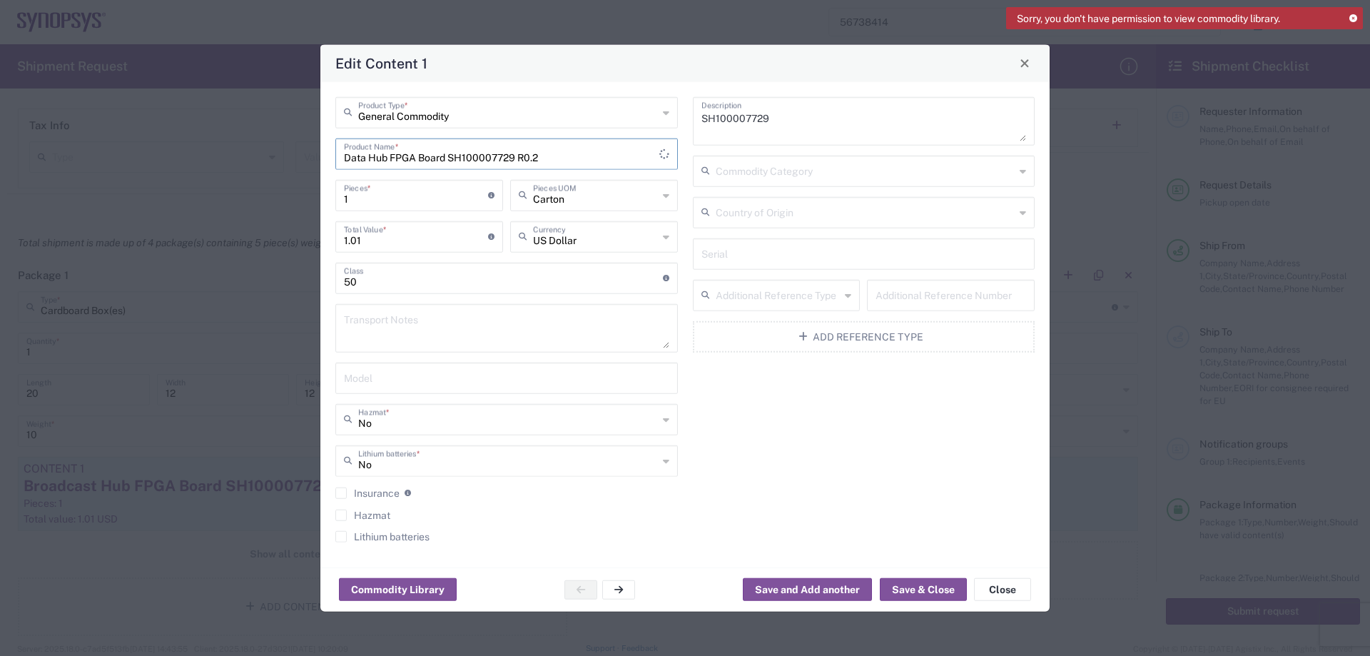
click at [408, 153] on input "Data Hub FPGA Board SH100007729 R0.2" at bounding box center [501, 152] width 315 height 25
click at [552, 158] on input "Data Hub Management Board SH100007729 R0.2" at bounding box center [501, 152] width 315 height 25
click at [593, 159] on input "Data Hub Management Board SH100007648 R0.2" at bounding box center [501, 152] width 315 height 25
type input "Data Hub Management Board SH100007648 R0.1"
click at [779, 123] on textarea "SH100007729" at bounding box center [863, 121] width 325 height 40
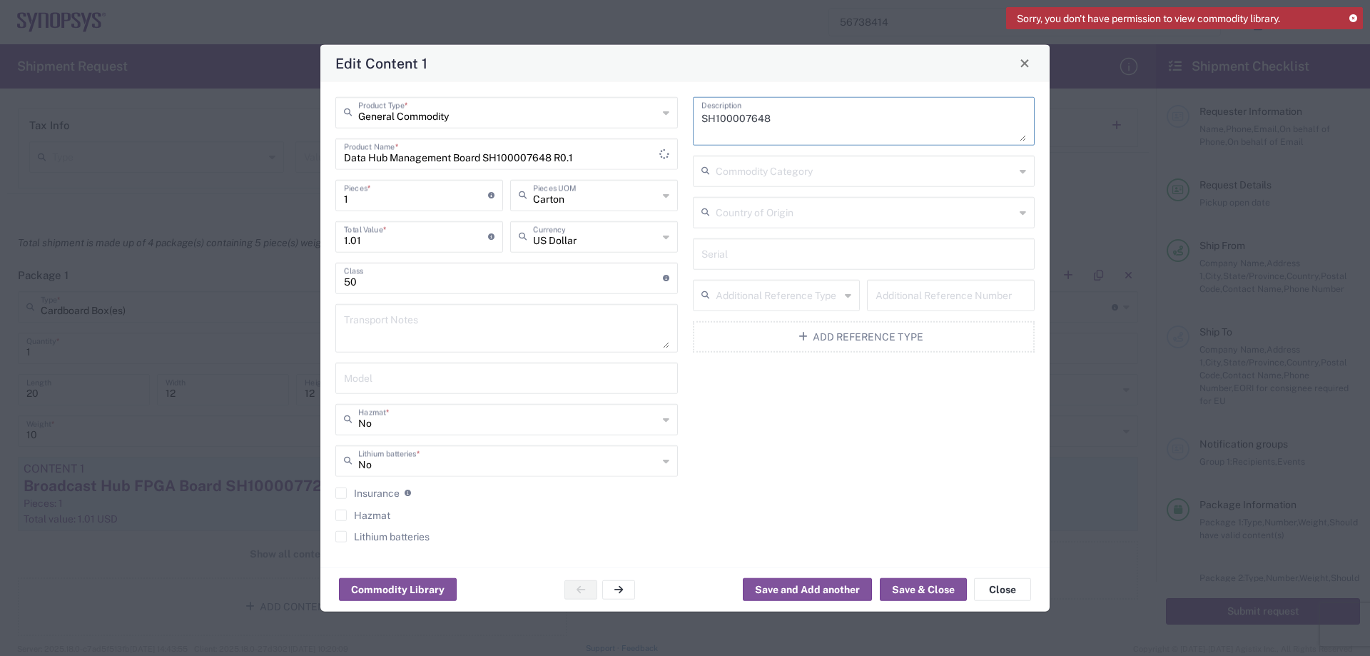
type textarea "SH100007648"
click at [419, 217] on div "1 Pieces * Number of pieces inside all the packages" at bounding box center [419, 199] width 175 height 41
click at [418, 206] on input "1" at bounding box center [416, 193] width 144 height 25
type input "10"
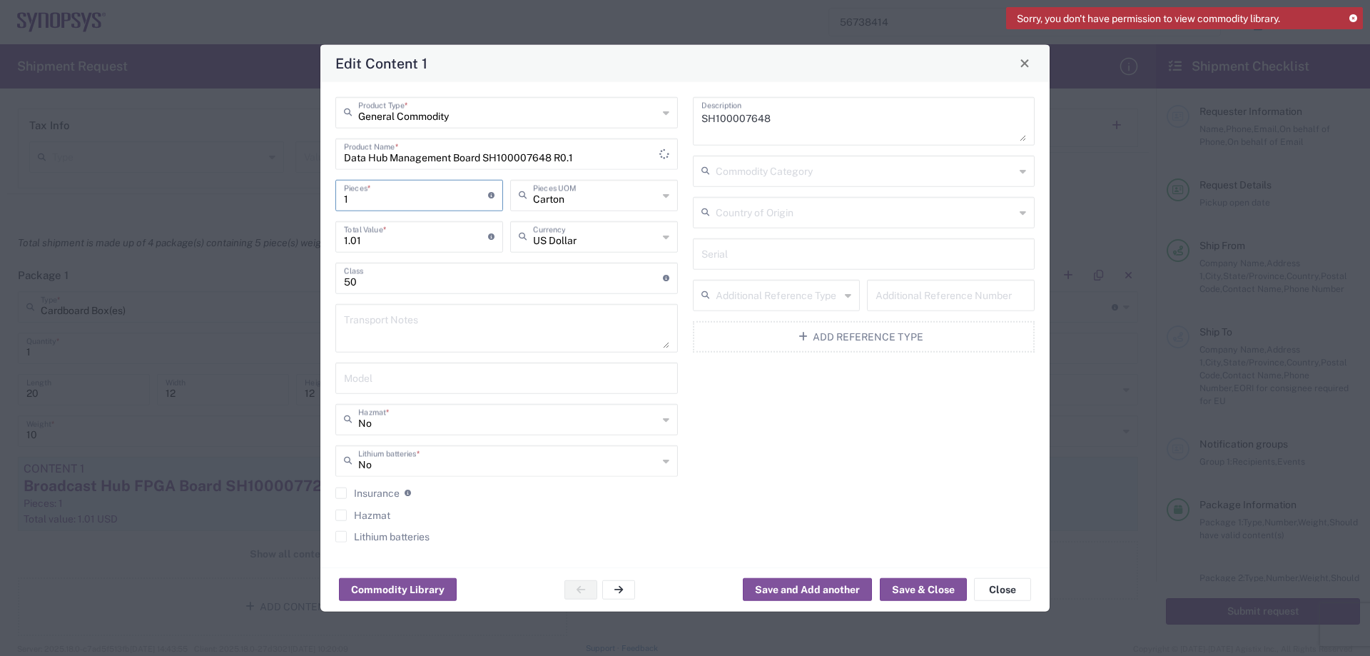
type input "10.1"
type input "10"
click at [926, 583] on button "Save & Close" at bounding box center [923, 589] width 87 height 23
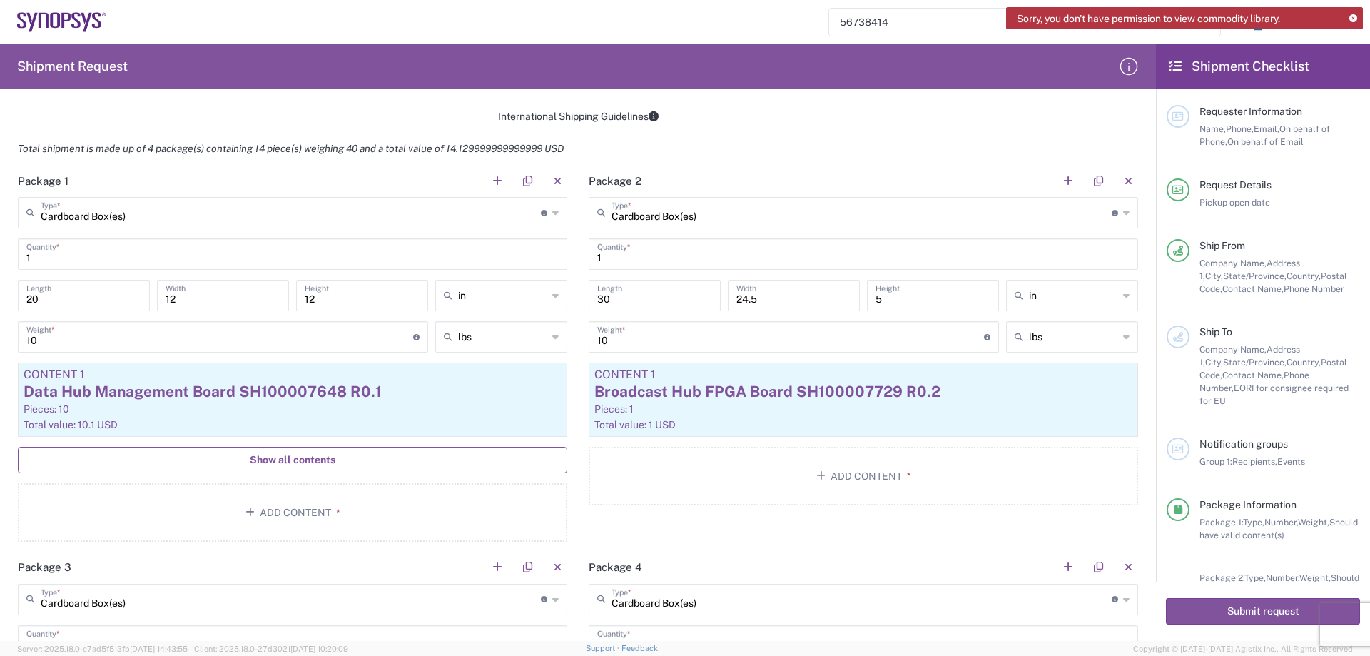
scroll to position [1142, 0]
click at [1118, 175] on button "button" at bounding box center [1128, 181] width 20 height 20
click at [1118, 176] on button "button" at bounding box center [1128, 181] width 20 height 20
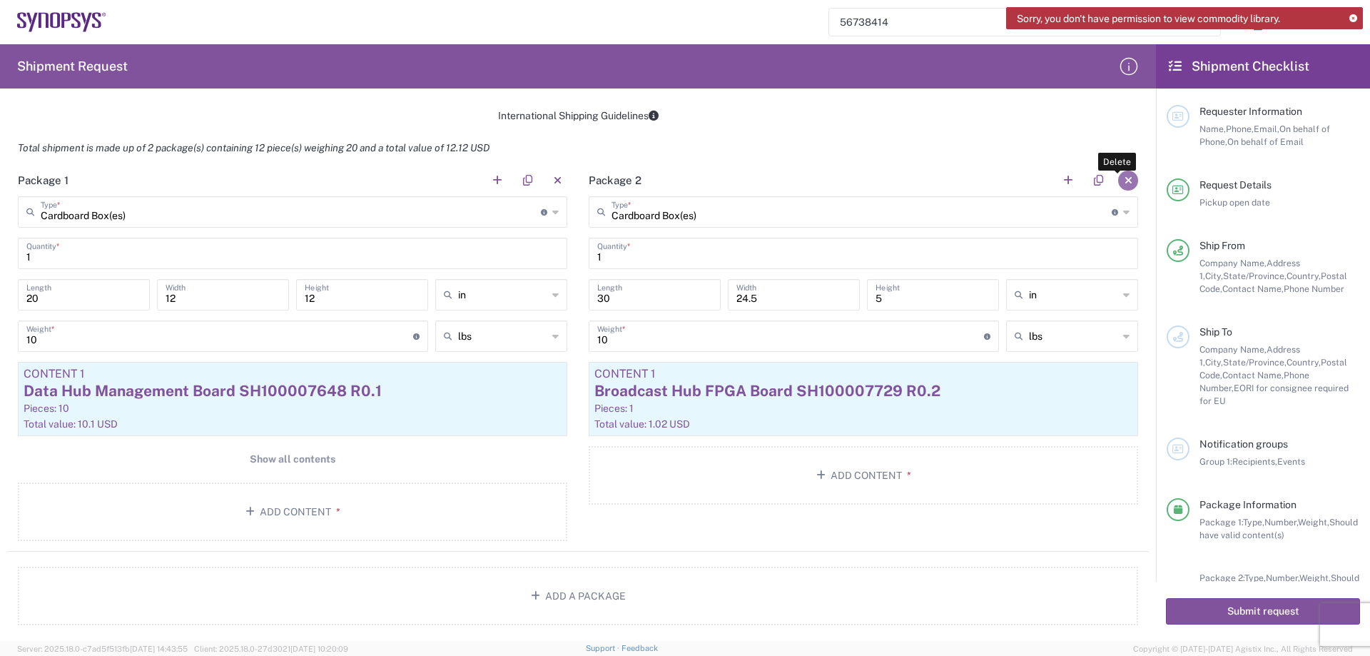
click at [1120, 183] on button "button" at bounding box center [1128, 181] width 20 height 20
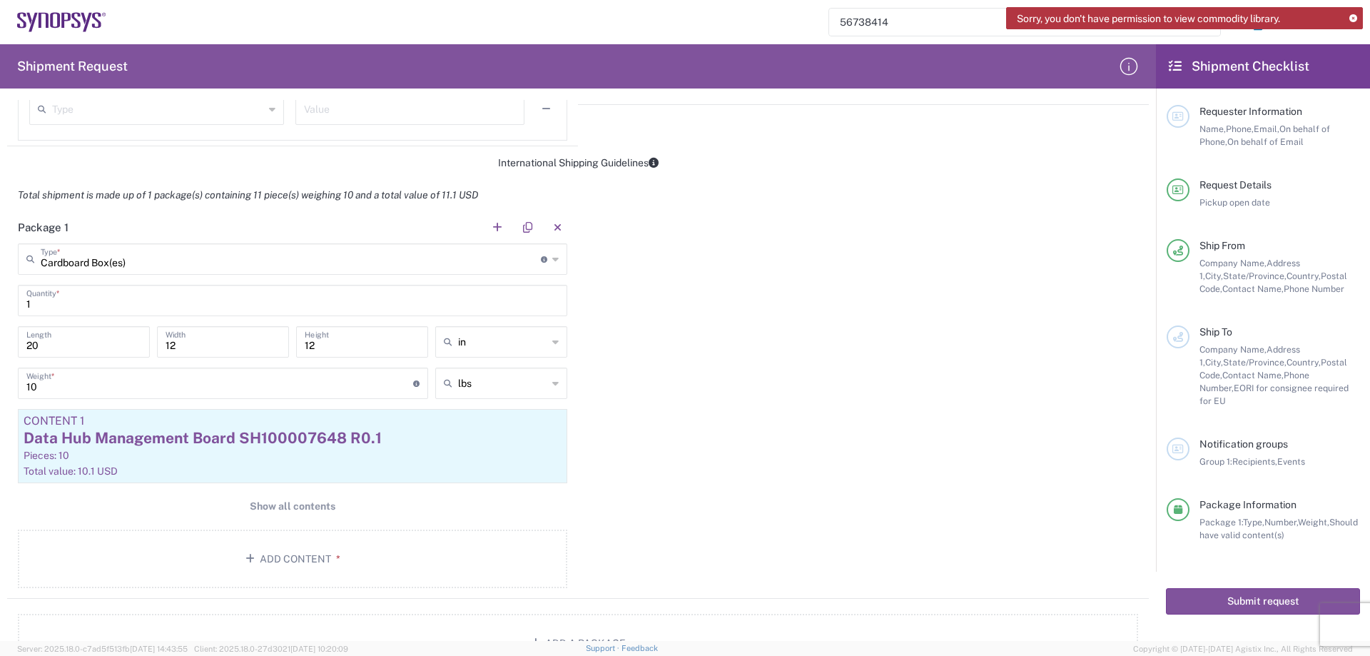
scroll to position [1094, 0]
click at [1221, 588] on button "Submit request" at bounding box center [1263, 601] width 194 height 26
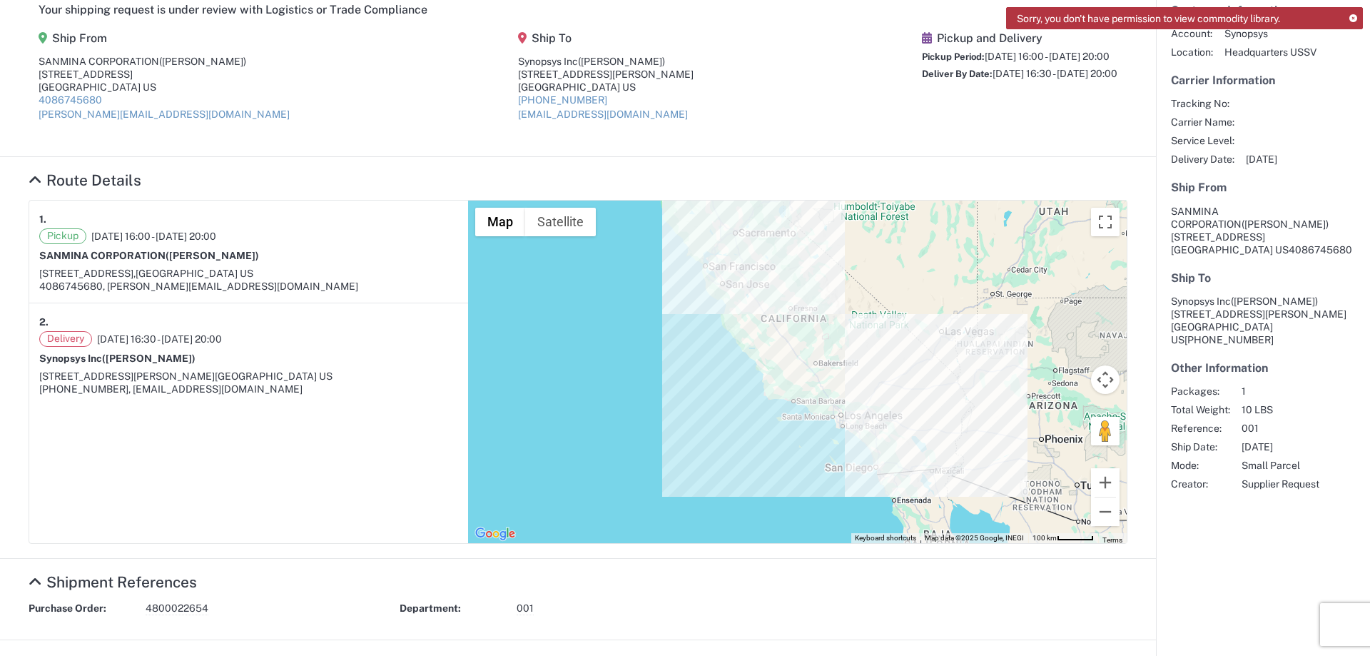
scroll to position [333, 0]
